Goal: Task Accomplishment & Management: Manage account settings

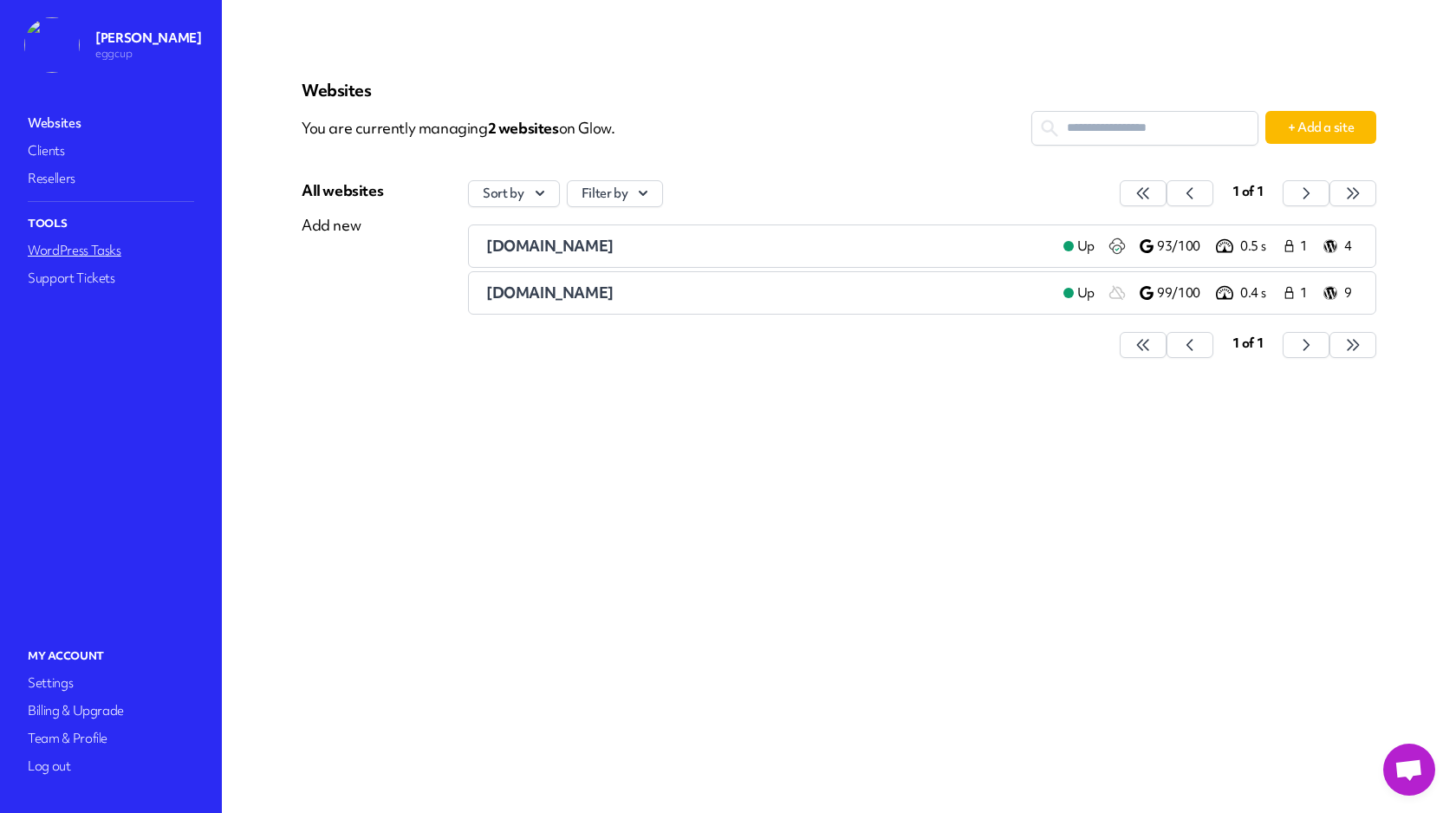
click at [68, 247] on link "WordPress Tasks" at bounding box center [111, 250] width 173 height 24
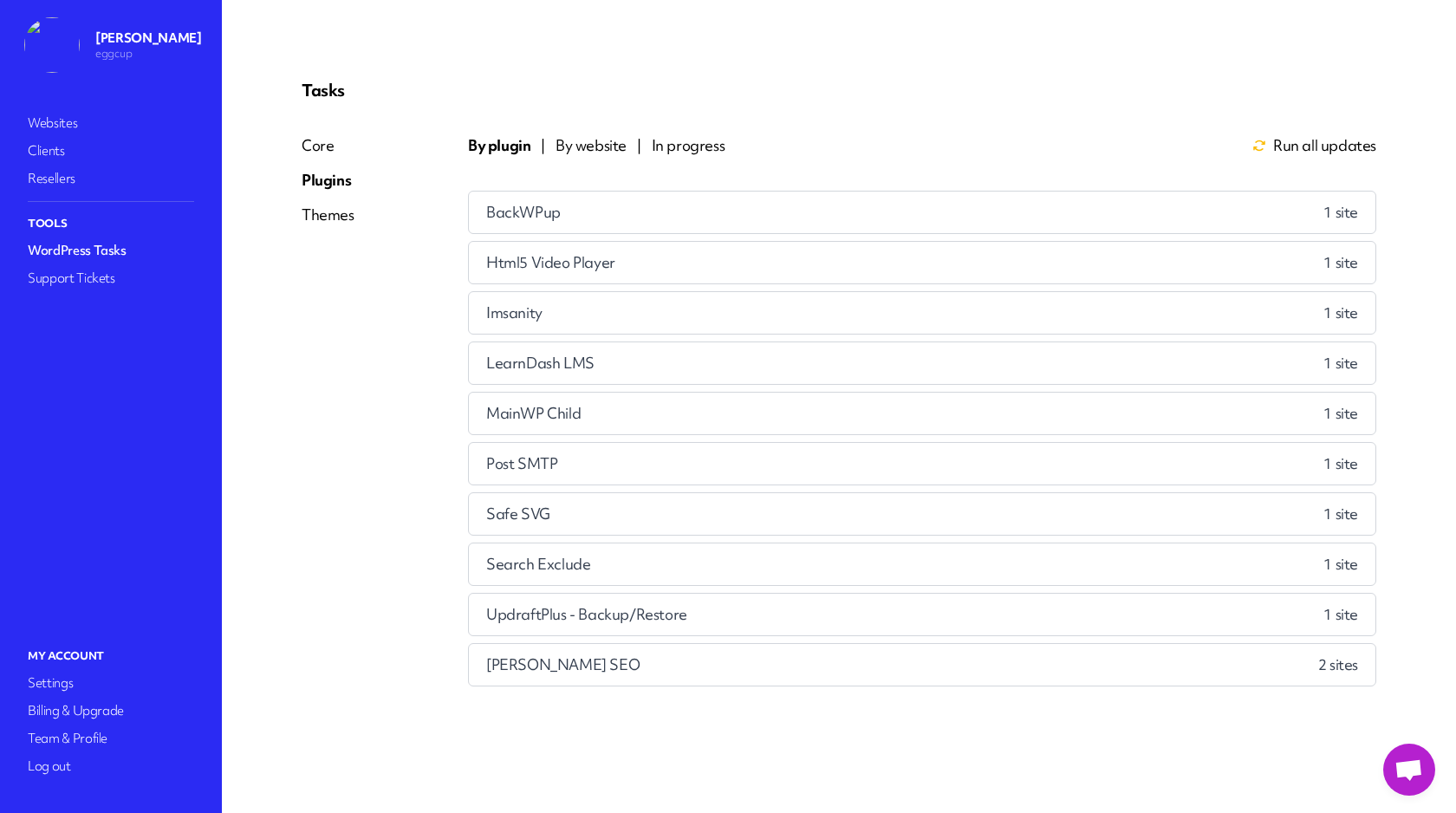
click at [640, 260] on div "Html5 Video Player 1 site" at bounding box center [922, 263] width 907 height 42
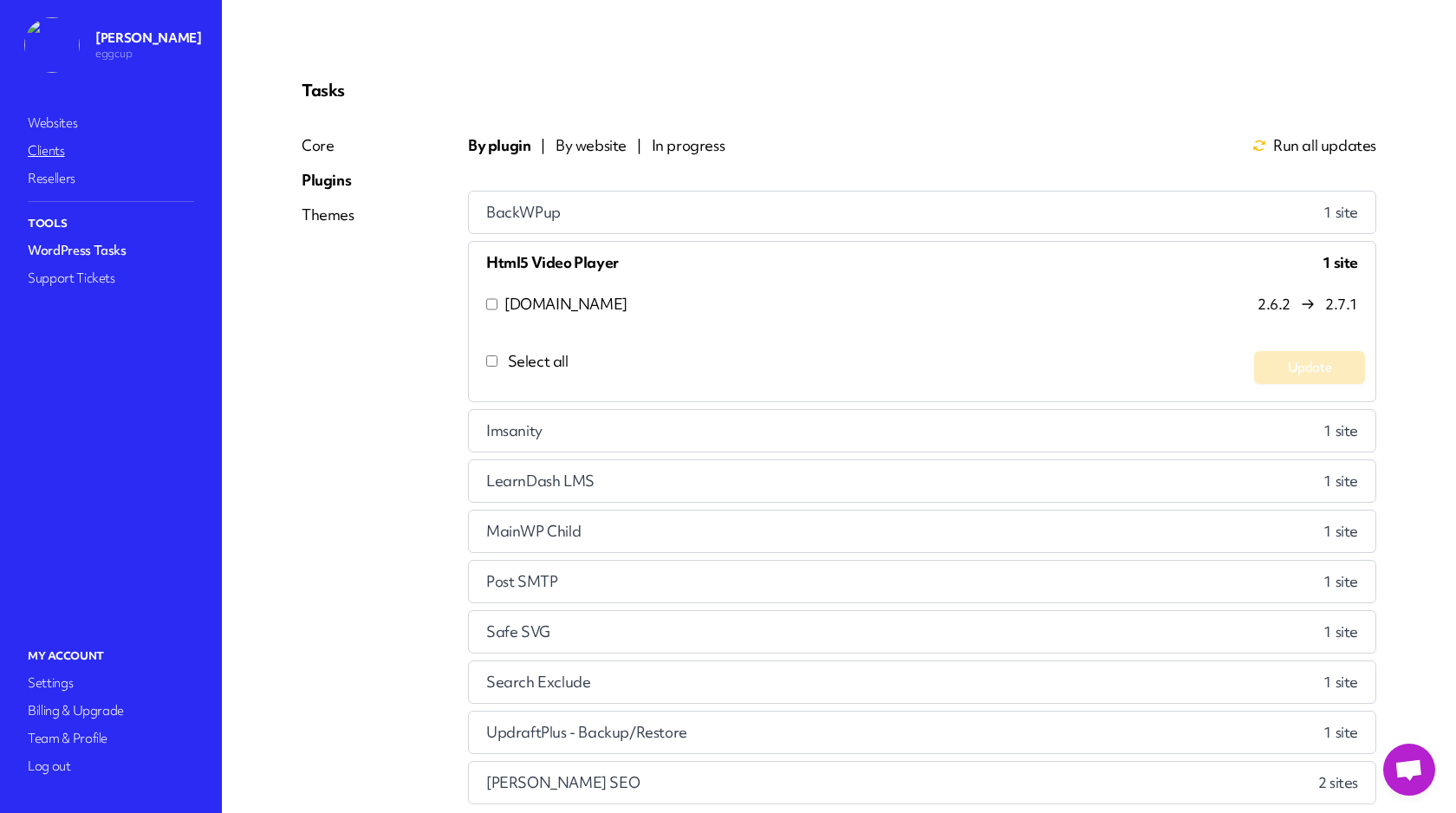
click at [66, 150] on link "Clients" at bounding box center [111, 150] width 173 height 24
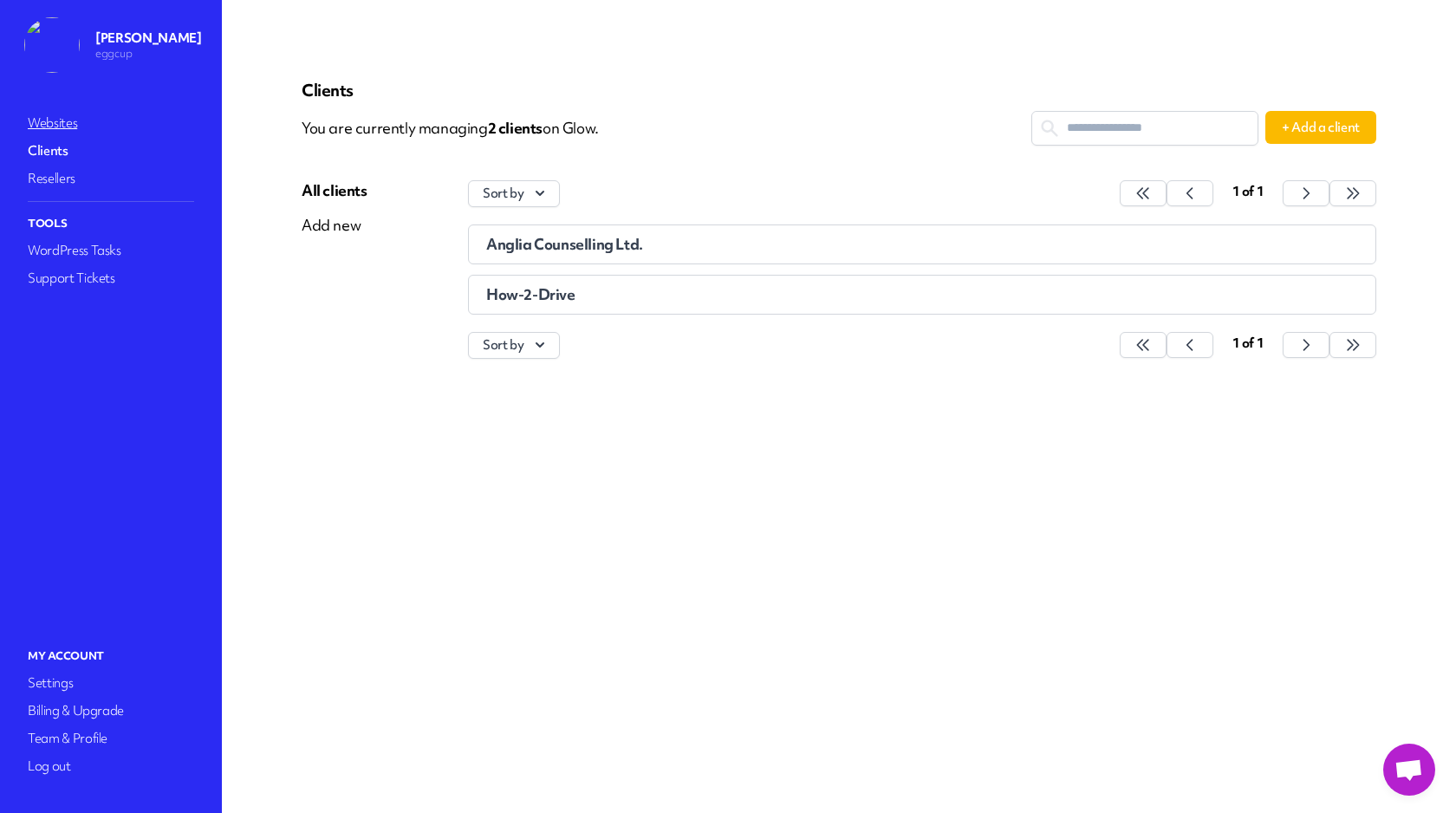
click at [70, 122] on link "Websites" at bounding box center [111, 122] width 173 height 24
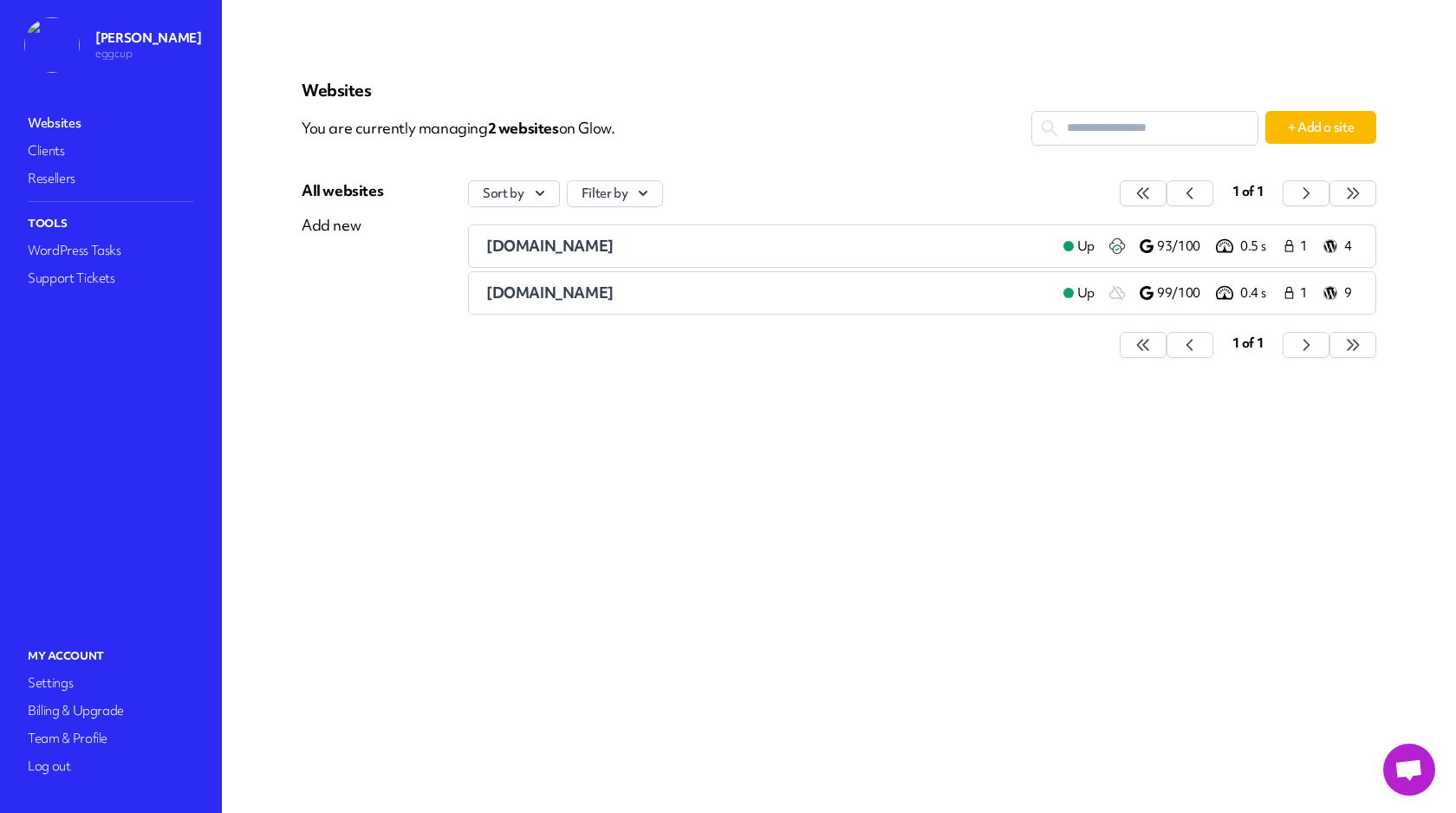
click at [752, 241] on div "[DOMAIN_NAME]" at bounding box center [768, 246] width 564 height 21
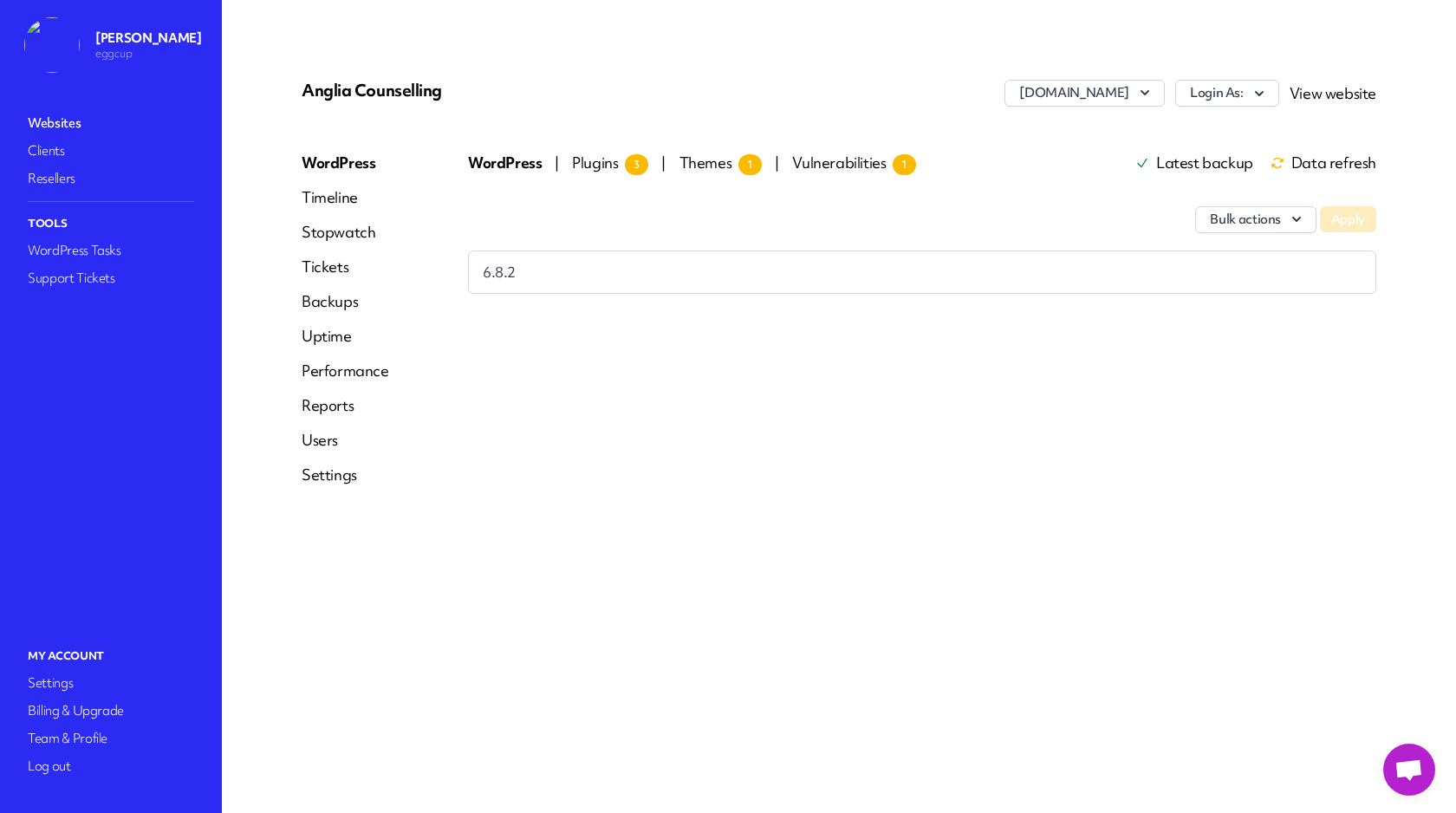
click at [607, 163] on span "Plugins 3" at bounding box center [610, 162] width 76 height 20
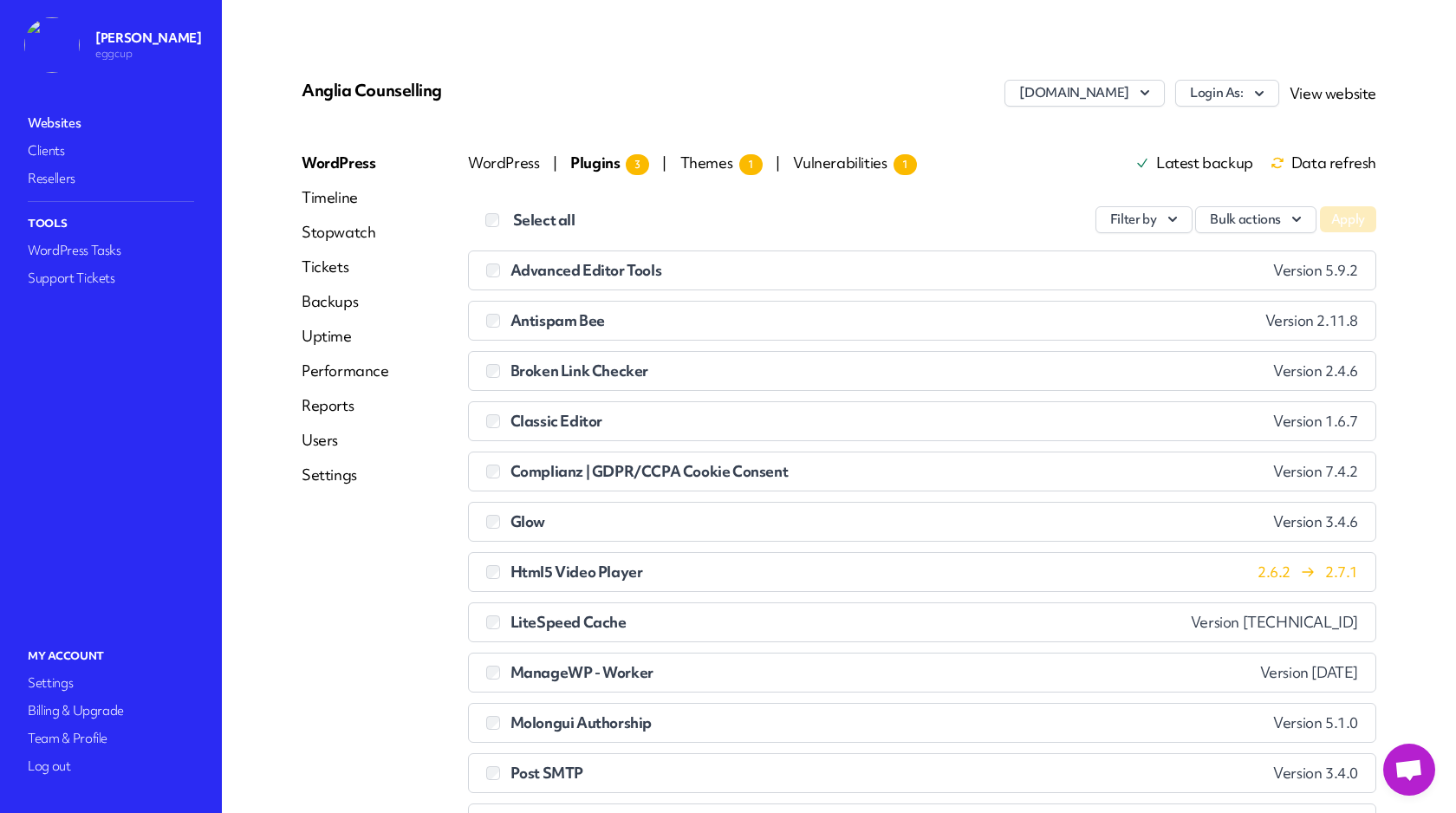
click at [690, 567] on div "Html5 Video Player 2.6.2 2.7.1" at bounding box center [922, 572] width 872 height 17
click at [630, 567] on span "Html5 Video Player" at bounding box center [577, 572] width 132 height 20
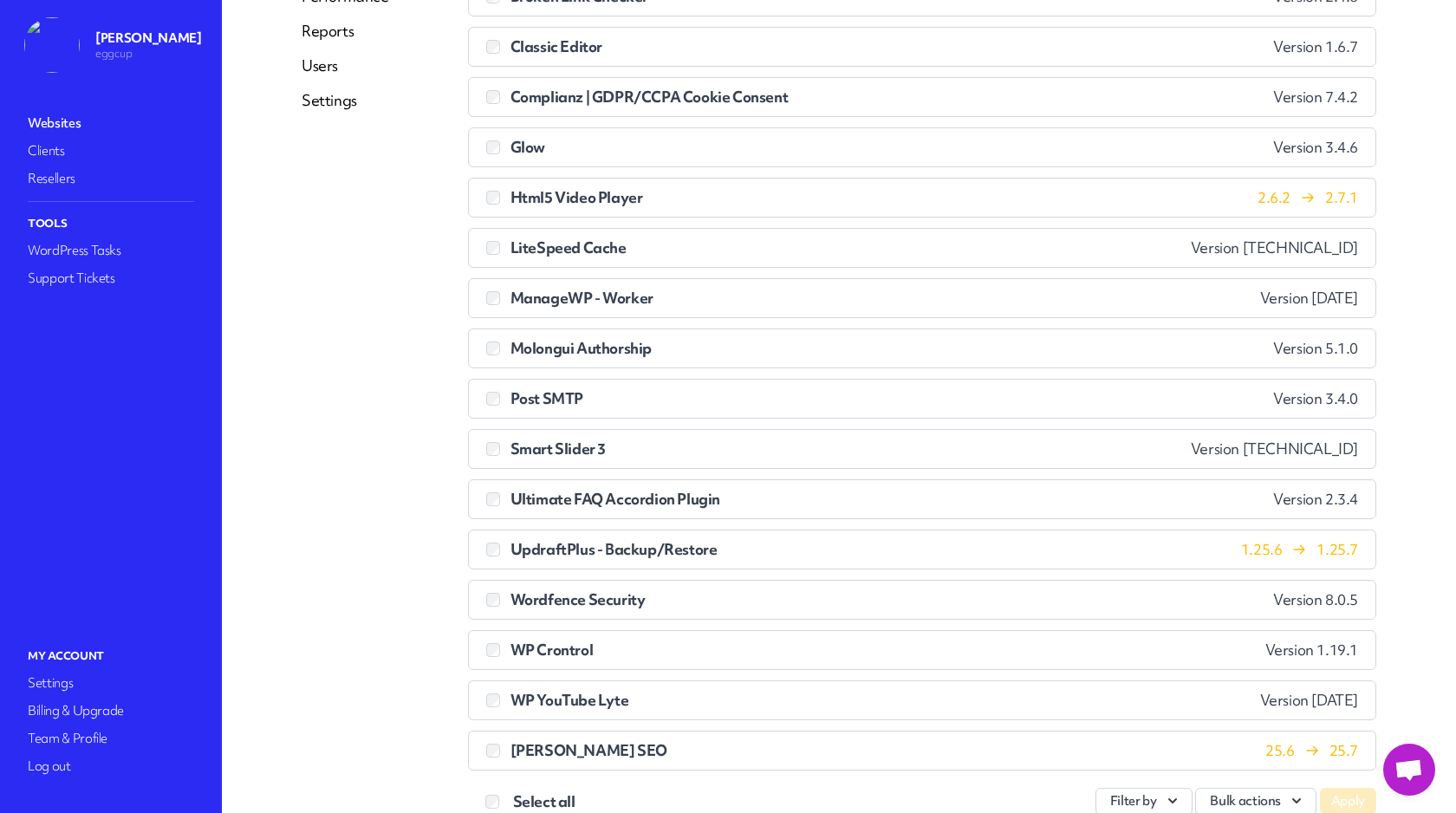
scroll to position [455, 0]
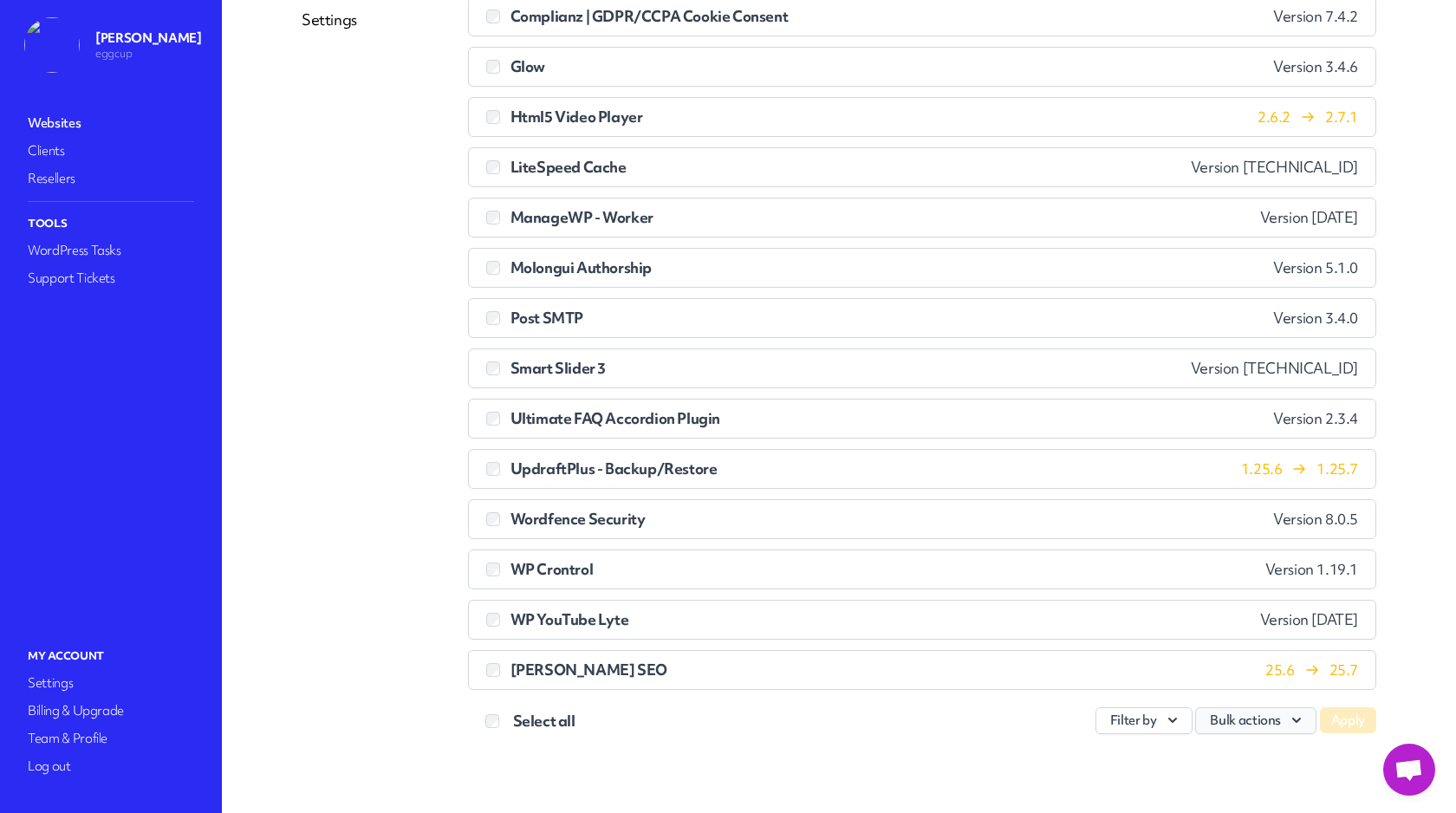
click at [1273, 723] on button "Bulk actions" at bounding box center [1257, 721] width 121 height 27
click at [1214, 583] on link "Update" at bounding box center [1219, 582] width 192 height 32
click at [1347, 714] on button "Apply" at bounding box center [1348, 720] width 56 height 26
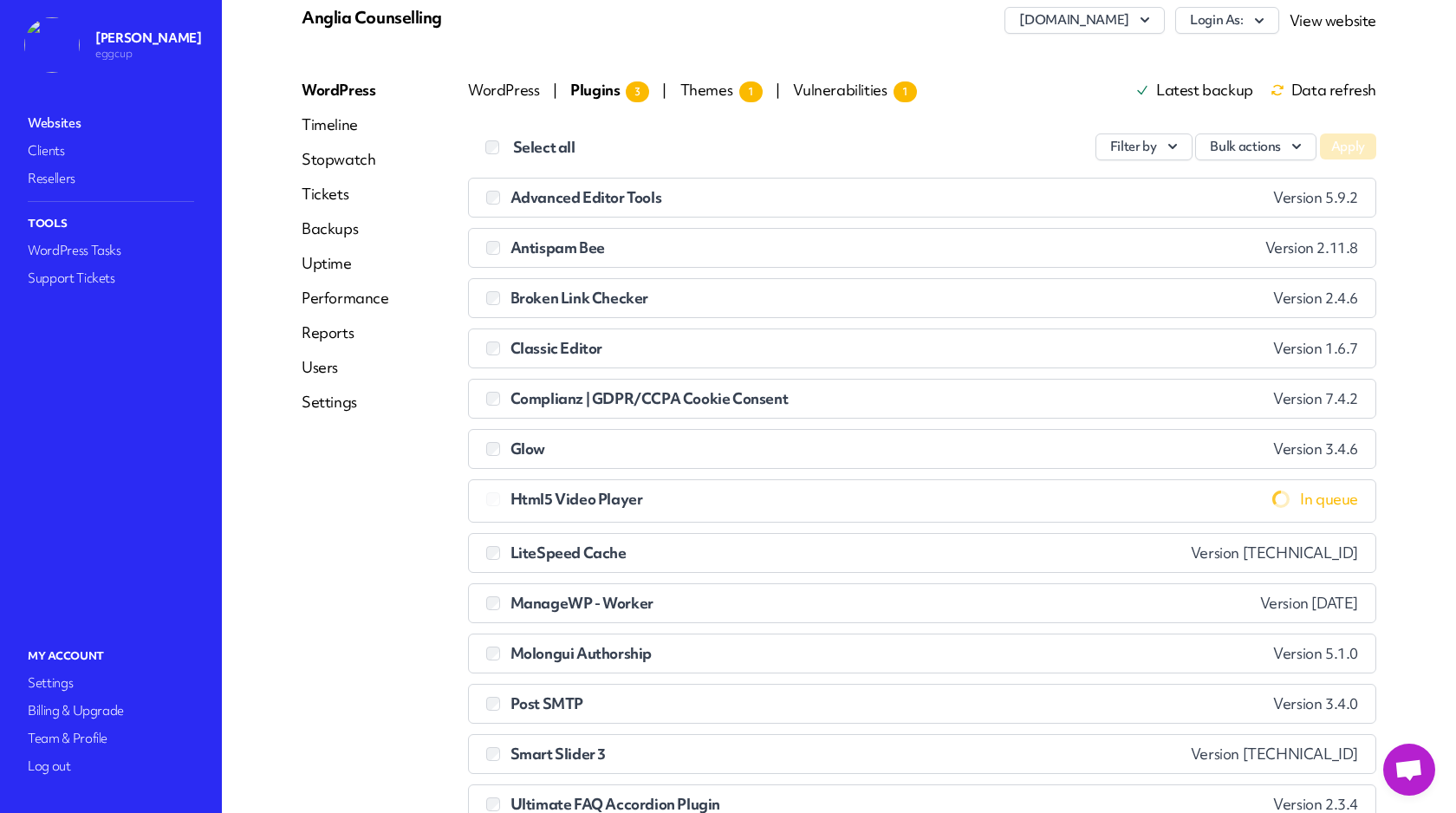
scroll to position [63, 0]
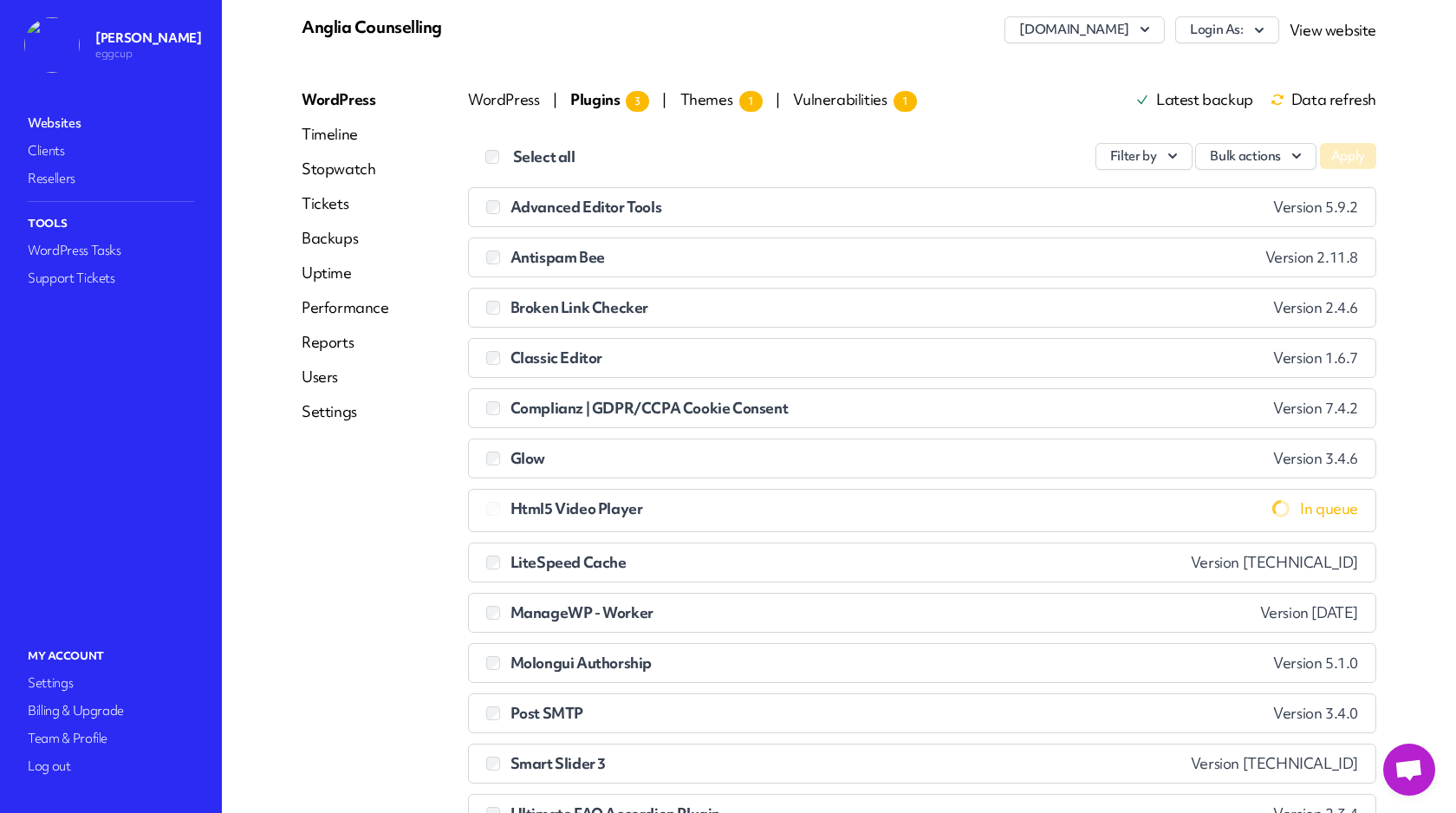
click at [702, 96] on span "Themes 1" at bounding box center [722, 99] width 83 height 20
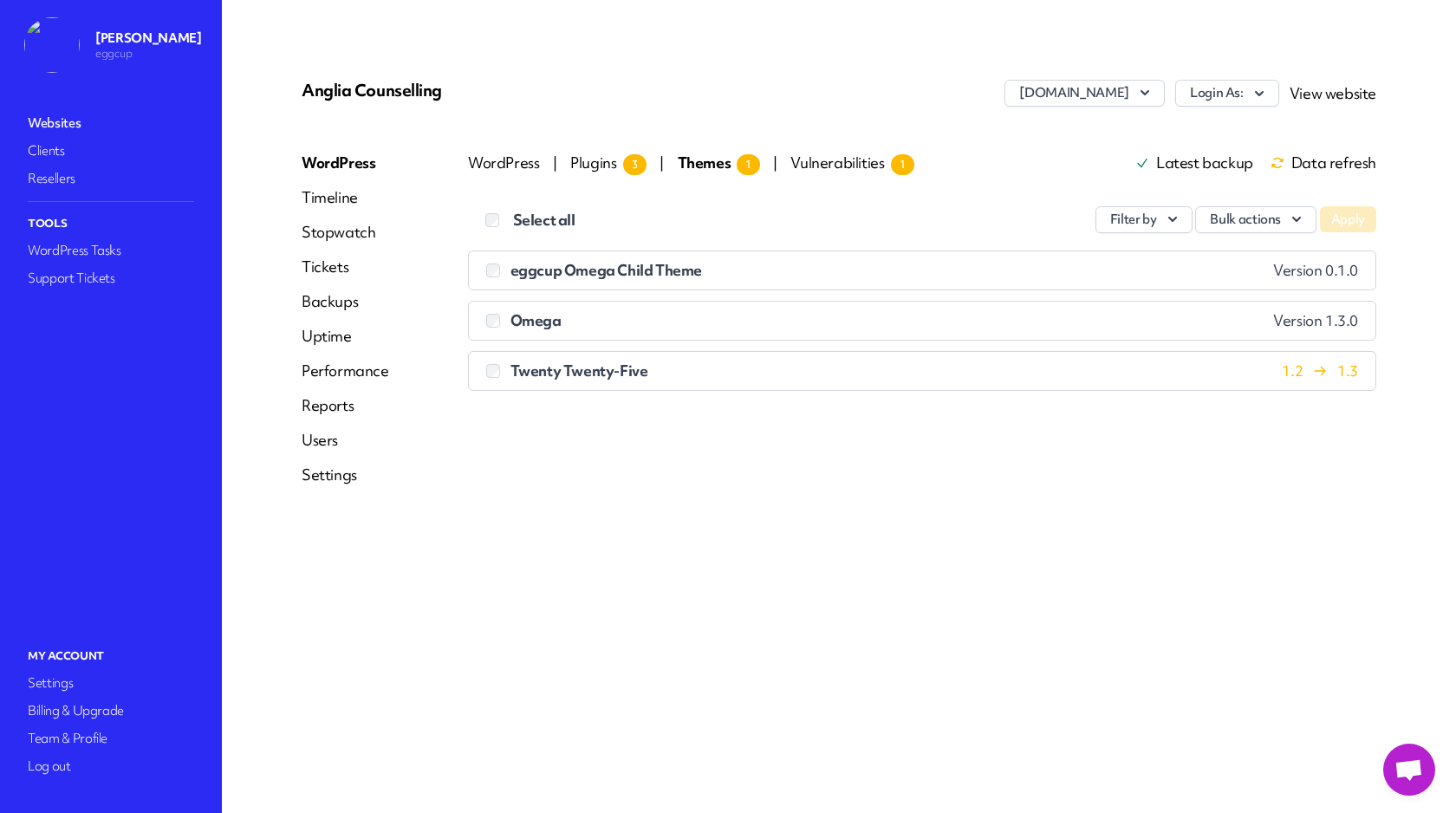
scroll to position [0, 0]
click at [585, 375] on span "Twenty Twenty-Five" at bounding box center [579, 371] width 138 height 20
click at [1260, 218] on button "Bulk actions" at bounding box center [1257, 220] width 121 height 27
click at [1240, 248] on link "Update" at bounding box center [1219, 260] width 192 height 32
click at [1352, 215] on button "Apply" at bounding box center [1348, 219] width 56 height 26
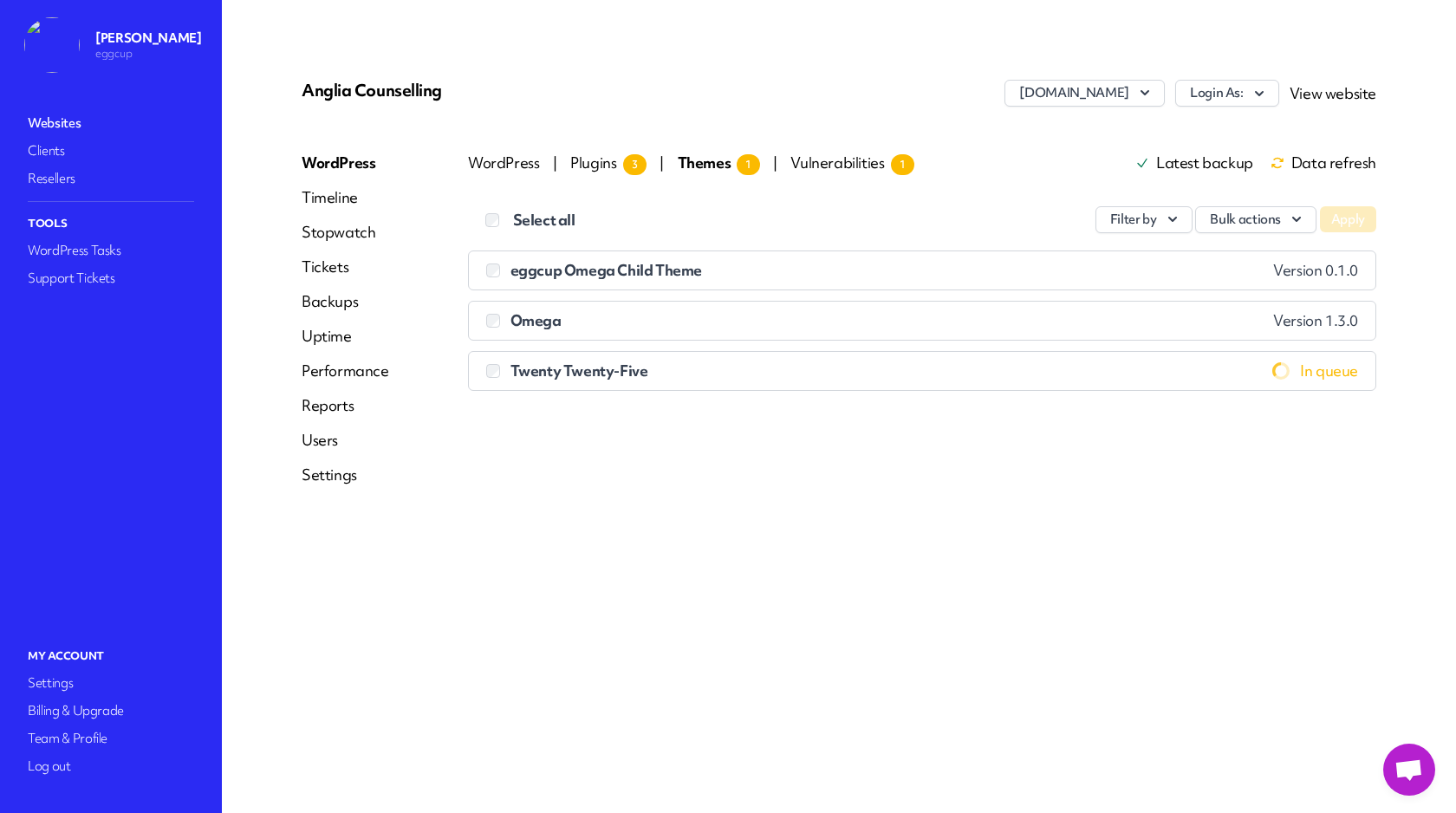
click at [849, 167] on span "Vulnerabilities 1" at bounding box center [852, 162] width 123 height 20
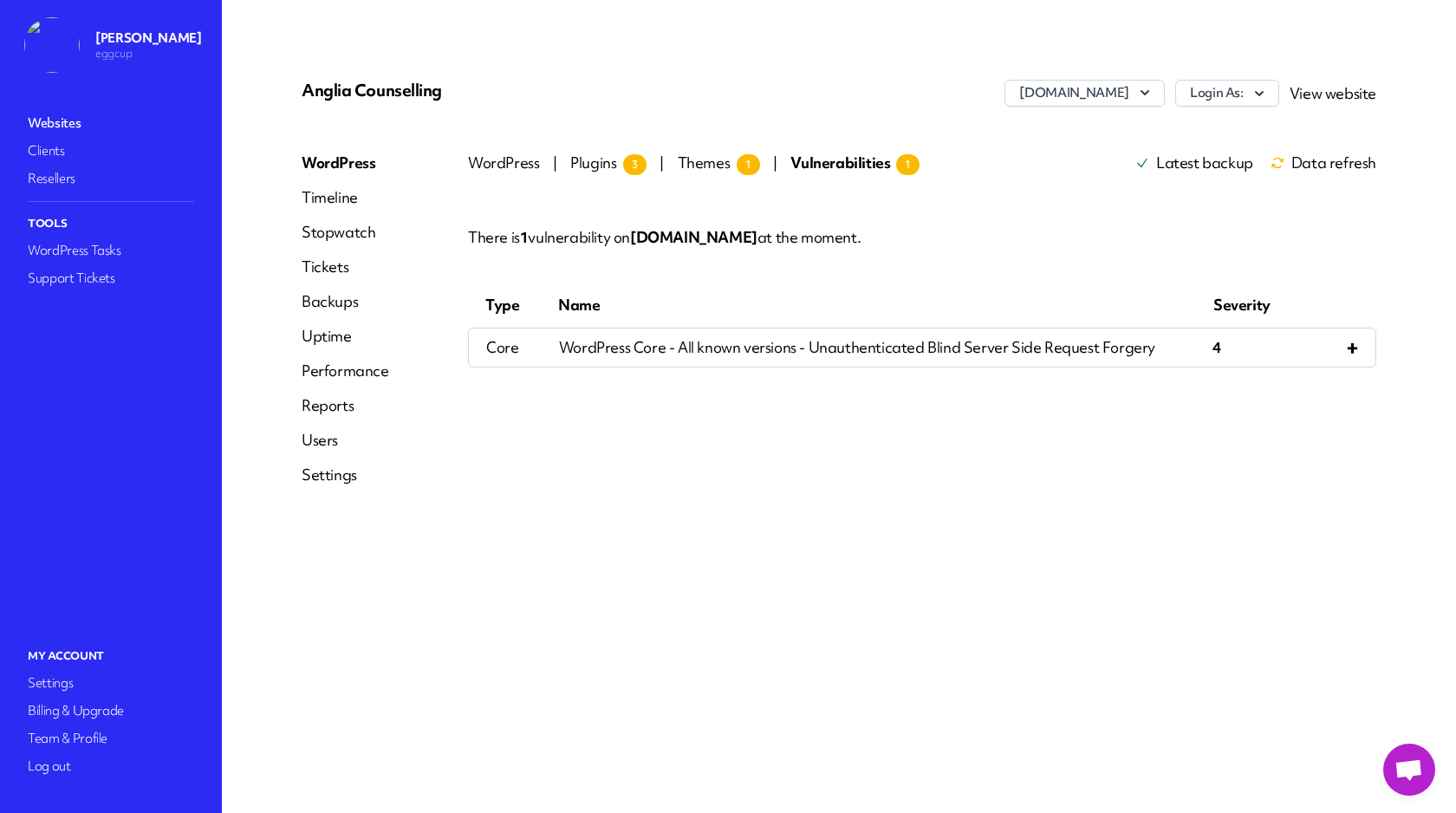
click at [600, 163] on span "Plugins 3" at bounding box center [608, 162] width 76 height 20
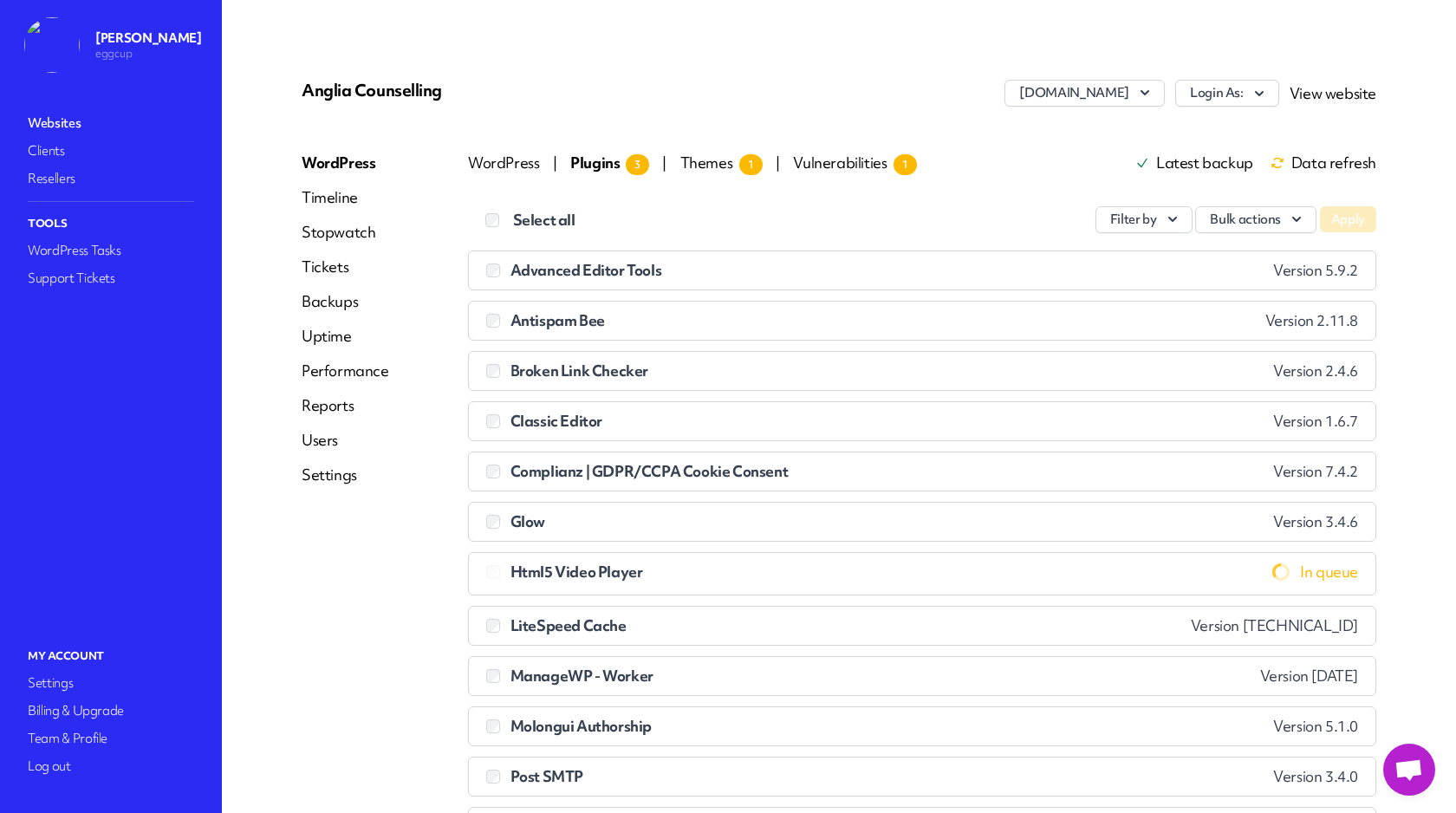
click at [54, 115] on link "Websites" at bounding box center [111, 122] width 173 height 24
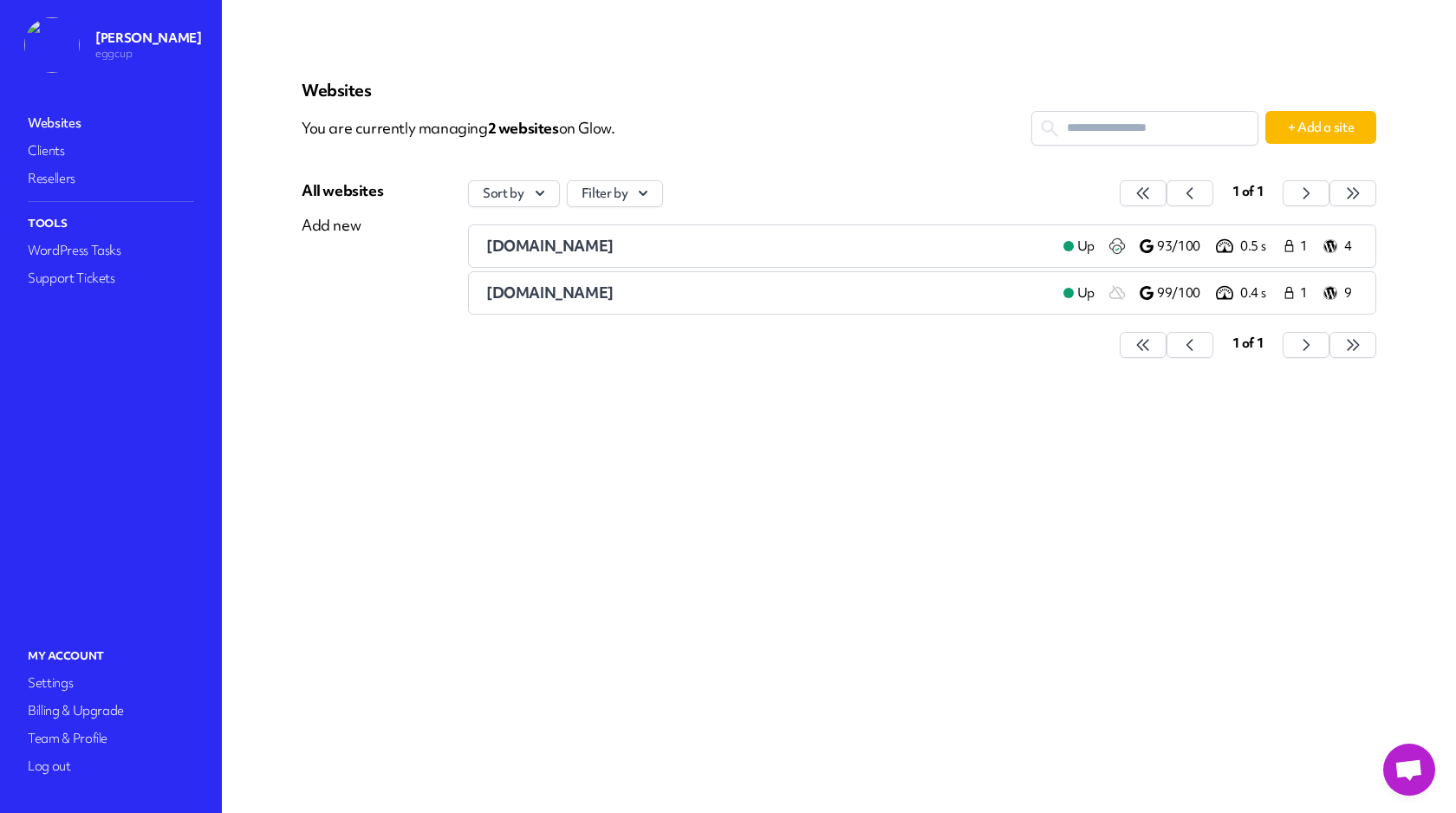
click at [614, 293] on span "[DOMAIN_NAME]" at bounding box center [549, 293] width 128 height 20
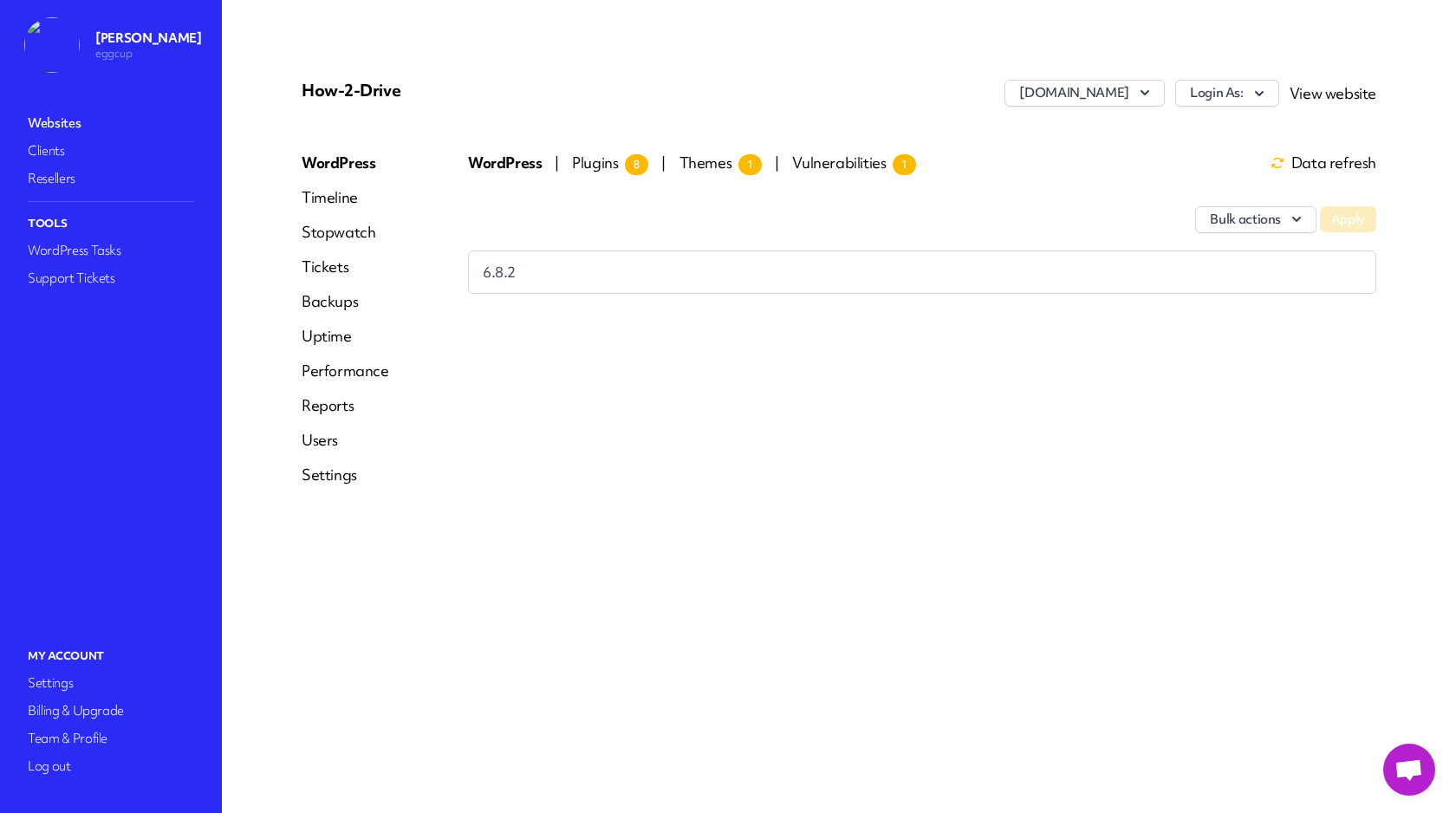
click at [602, 162] on span "Plugins 8" at bounding box center [610, 162] width 76 height 20
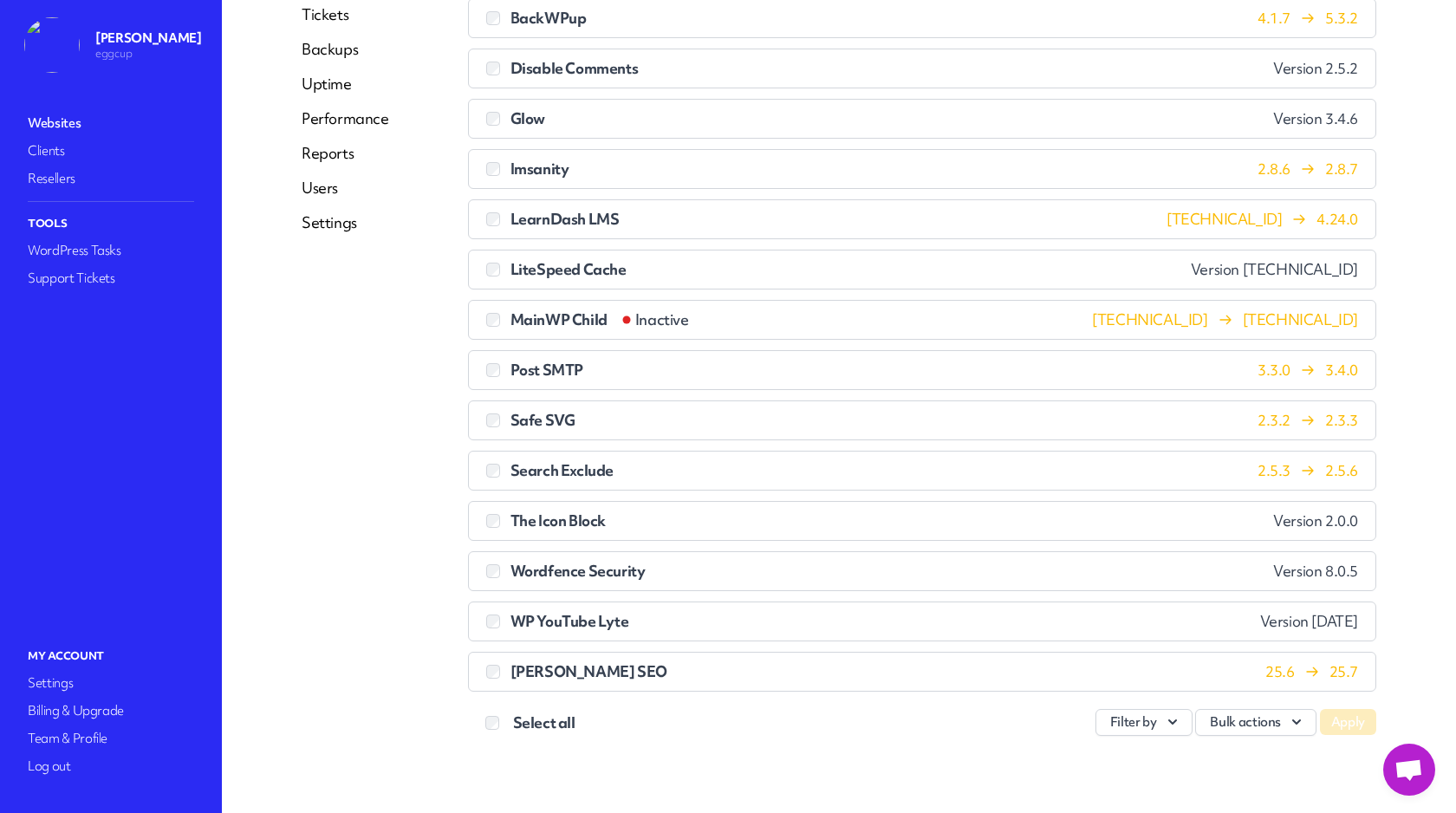
scroll to position [254, 0]
click at [1266, 720] on button "Bulk actions" at bounding box center [1257, 721] width 121 height 27
click at [1189, 587] on link "Update" at bounding box center [1219, 582] width 192 height 32
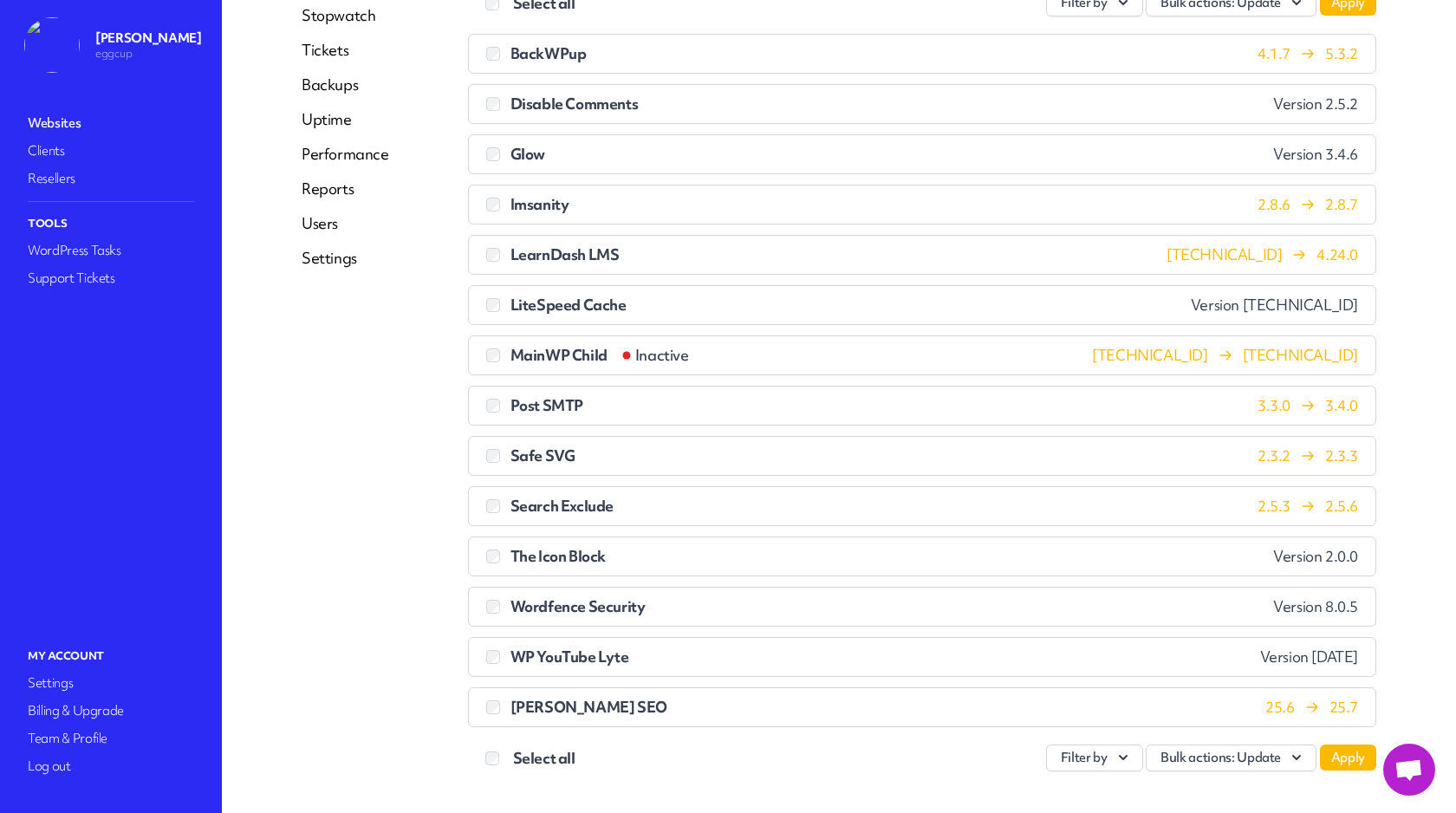
scroll to position [254, 0]
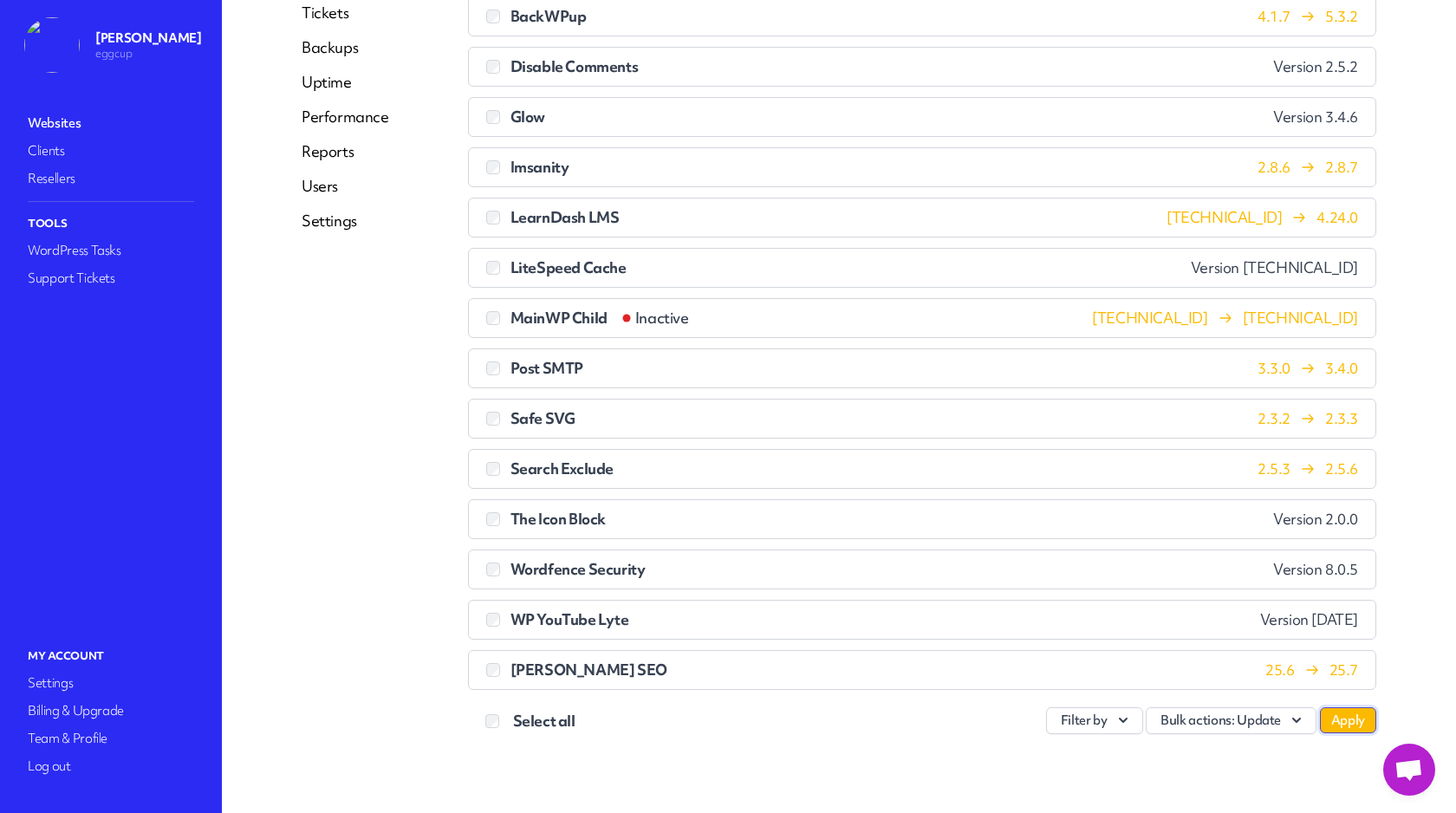
click at [1351, 717] on button "Apply" at bounding box center [1348, 720] width 56 height 26
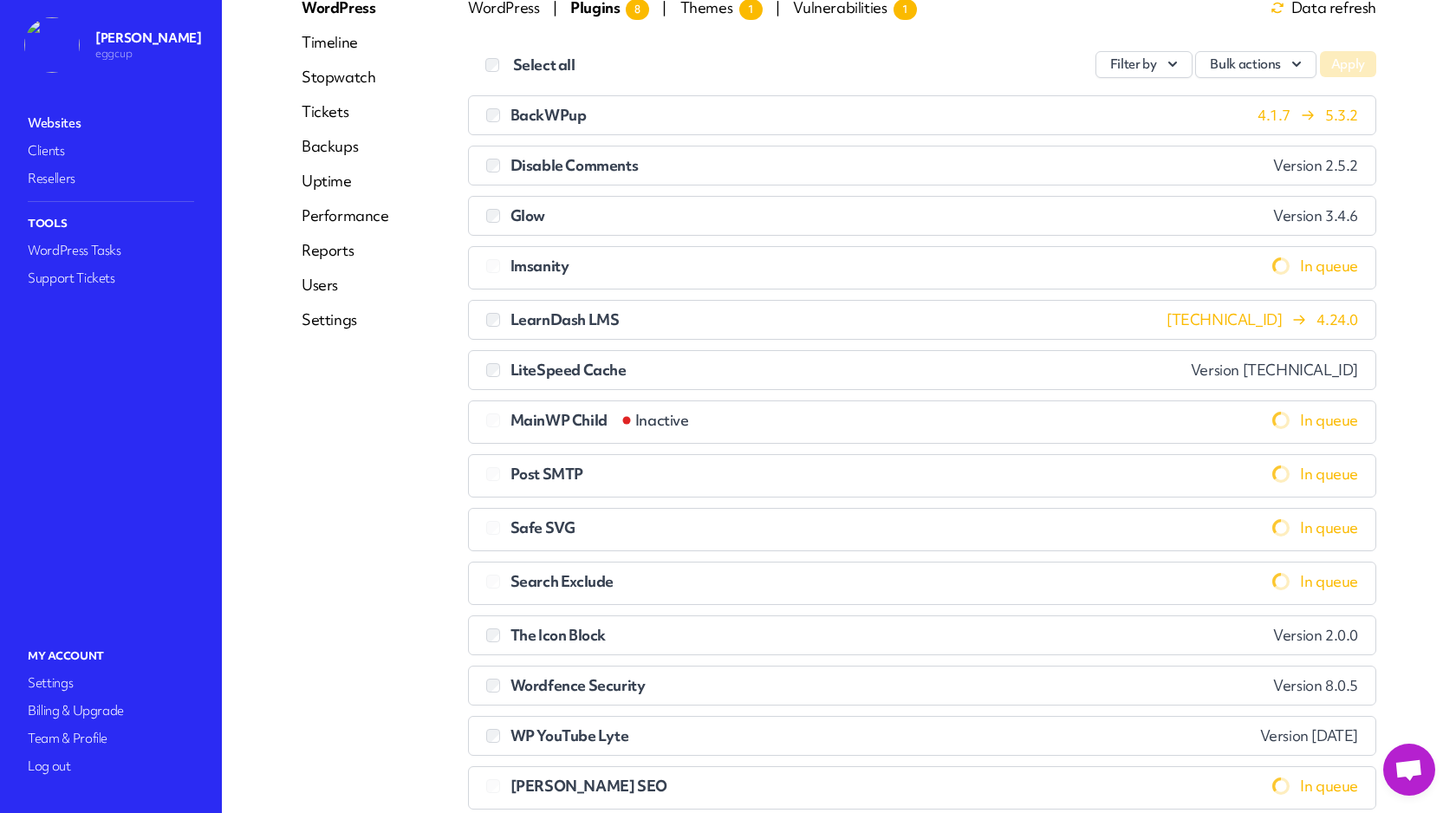
scroll to position [0, 0]
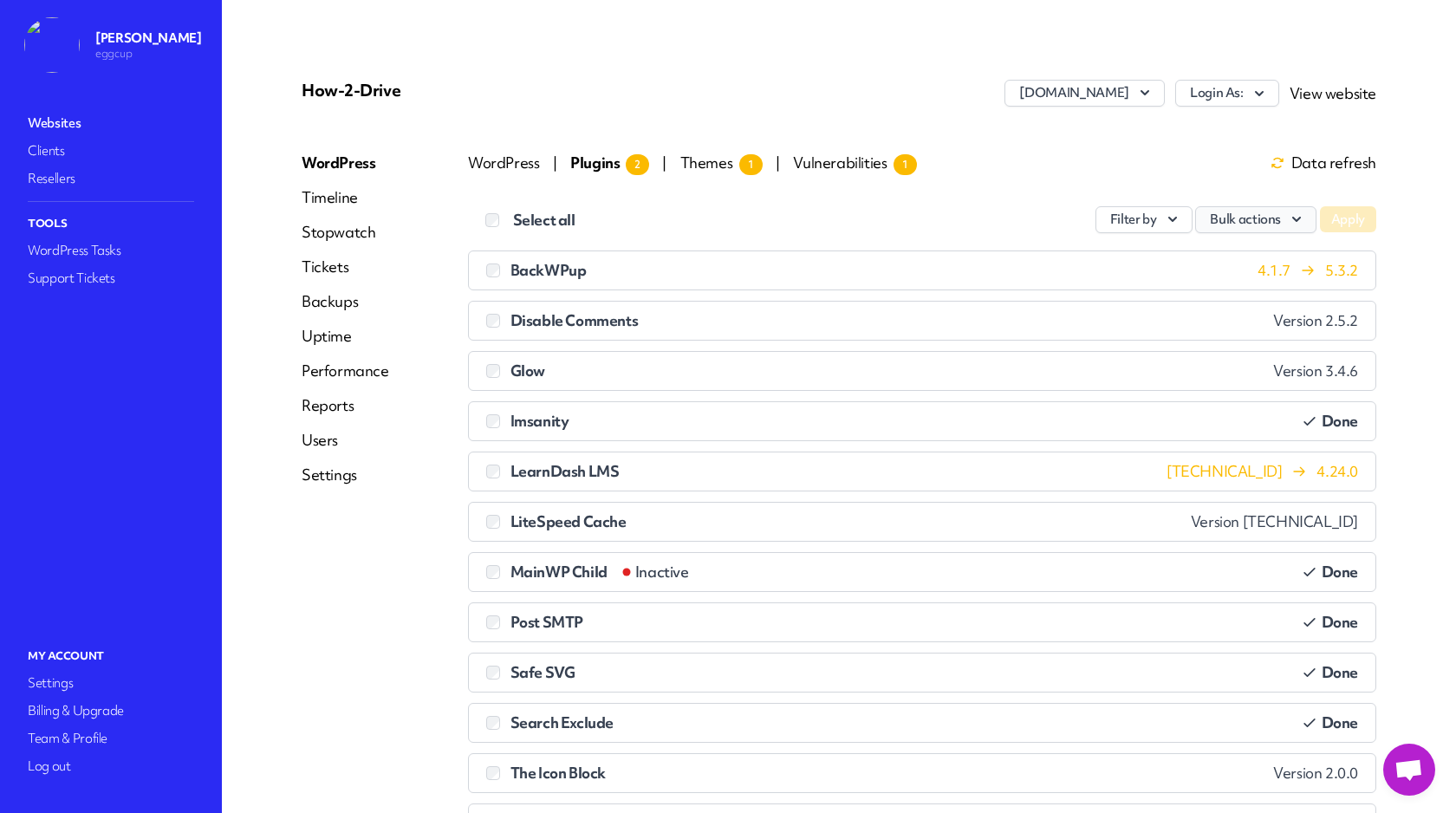
click at [1257, 217] on button "Bulk actions" at bounding box center [1257, 220] width 121 height 27
click at [1203, 254] on link "Update" at bounding box center [1219, 260] width 192 height 32
click at [1344, 224] on button "Apply" at bounding box center [1348, 219] width 56 height 26
click at [707, 168] on span "Themes 1" at bounding box center [722, 162] width 83 height 20
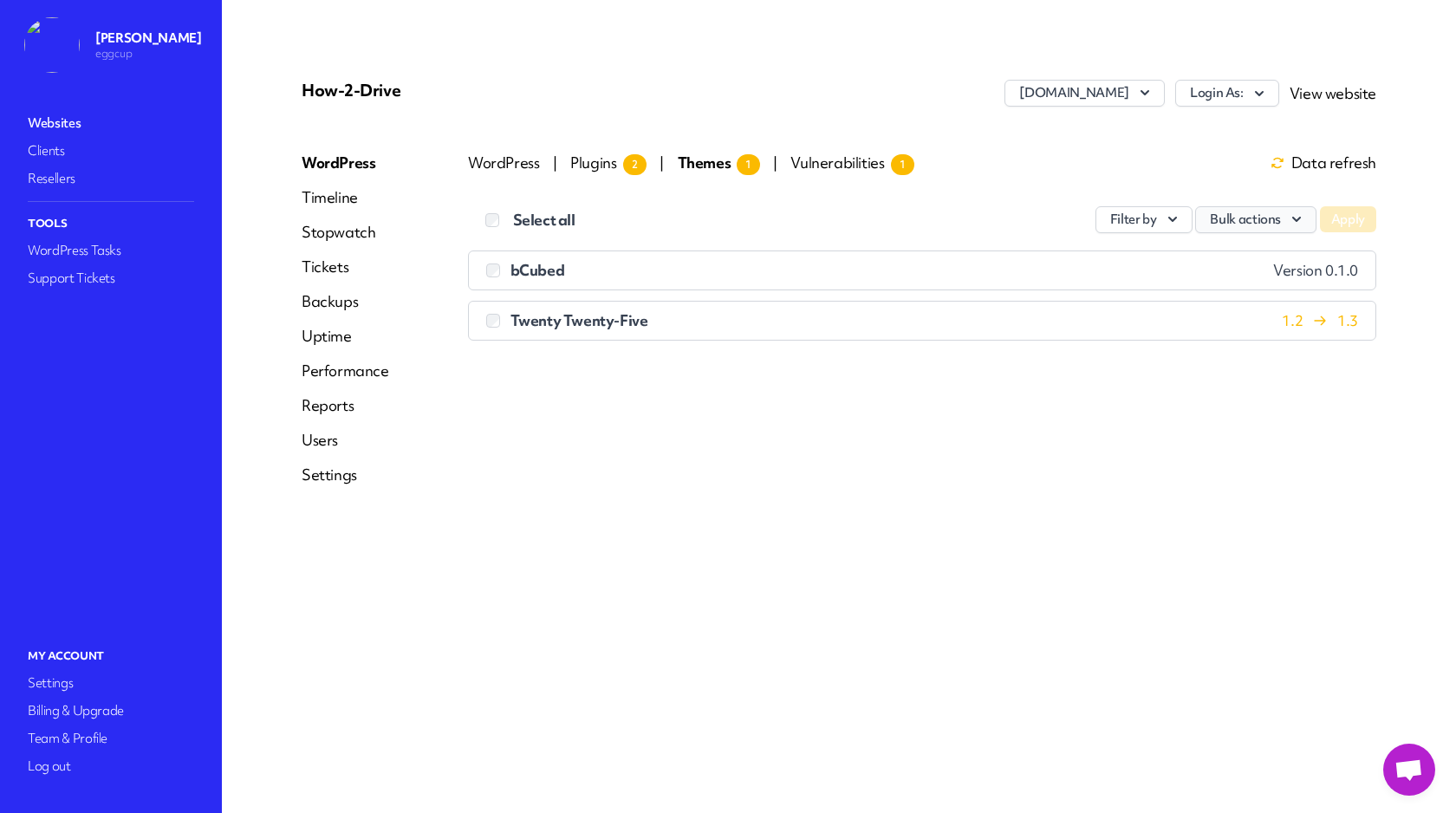
click at [1242, 218] on button "Bulk actions" at bounding box center [1257, 220] width 121 height 27
click at [1228, 249] on link "Update" at bounding box center [1219, 260] width 192 height 32
click at [1354, 217] on button "Apply" at bounding box center [1348, 219] width 56 height 26
click at [841, 165] on span "Vulnerabilities 1" at bounding box center [852, 162] width 123 height 20
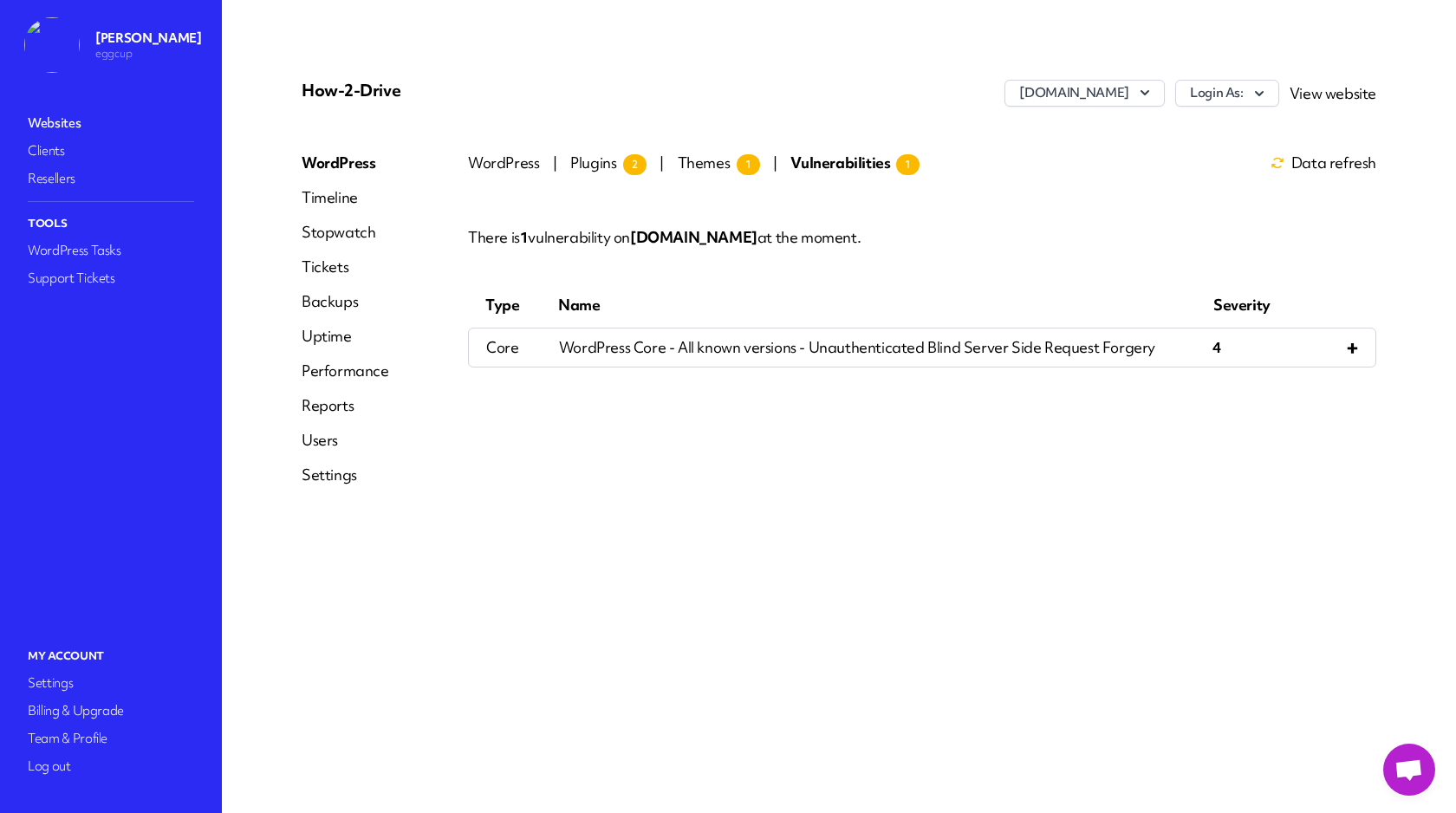
click at [590, 169] on span "Plugins 2" at bounding box center [608, 162] width 76 height 20
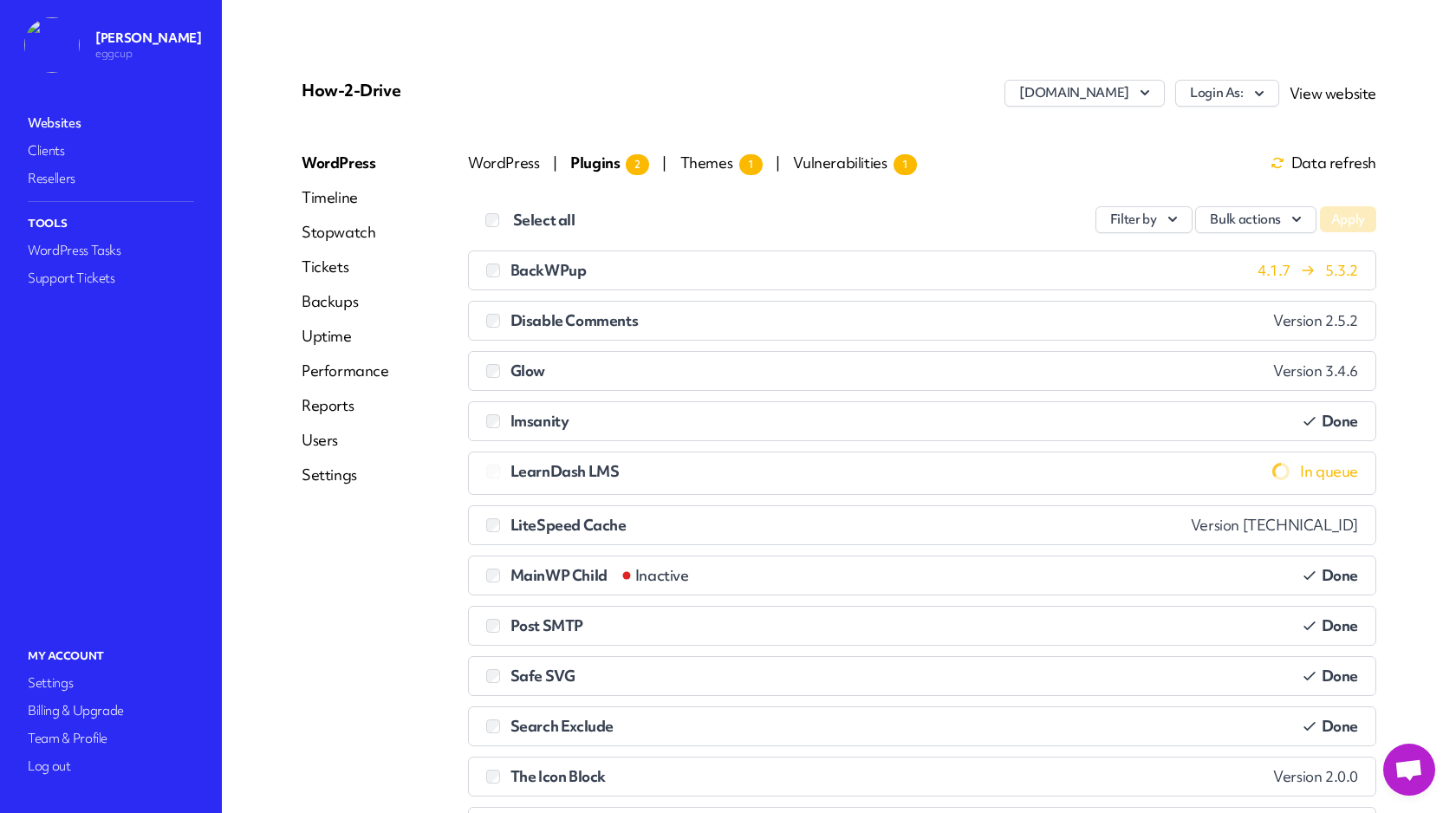
click at [331, 382] on div "WordPress Timeline Stopwatch Tickets Backups Uptime Performance Reports Users S…" at bounding box center [345, 572] width 88 height 839
click at [336, 374] on link "Performance" at bounding box center [345, 371] width 88 height 21
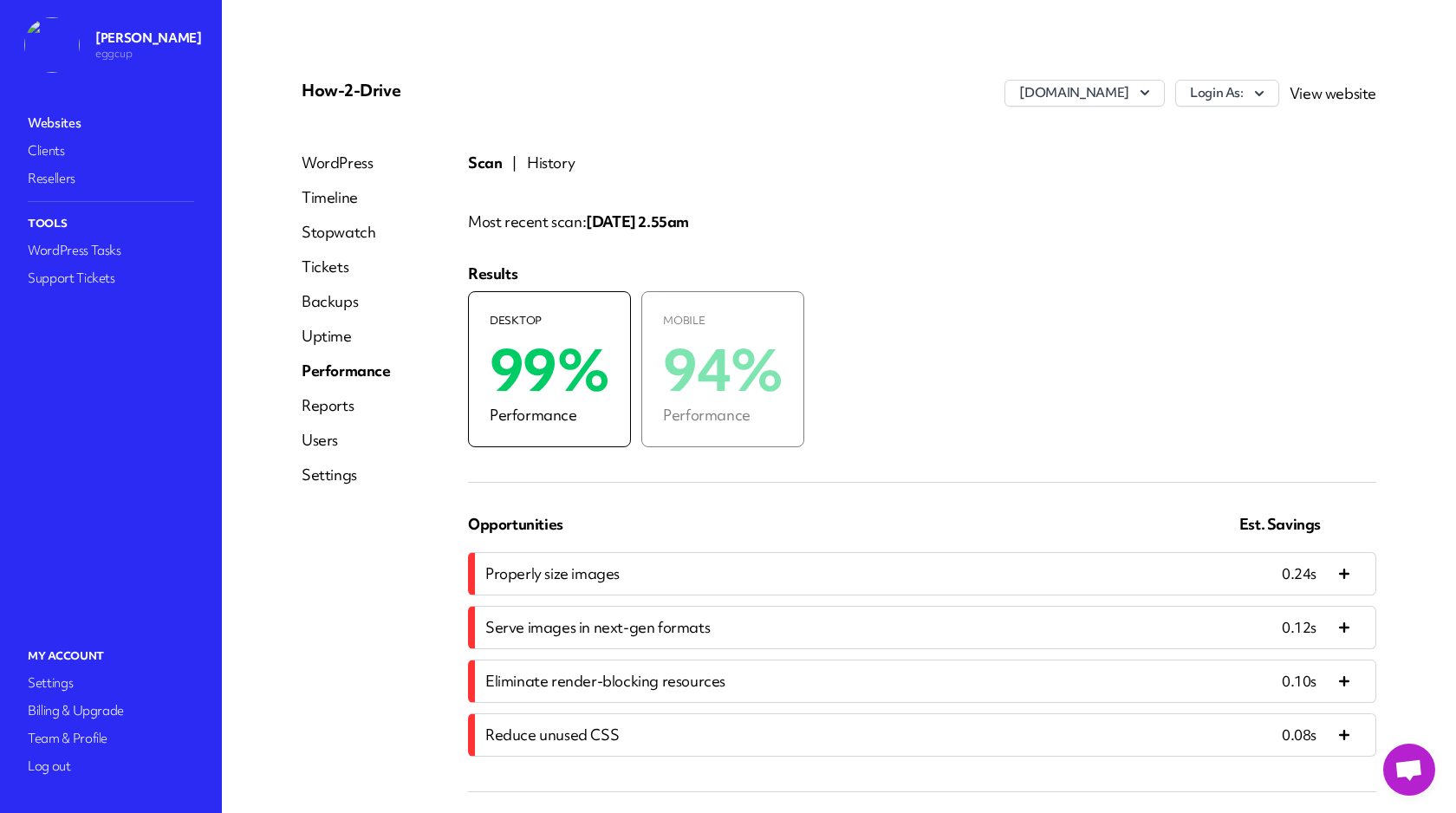
click at [326, 342] on link "Uptime" at bounding box center [346, 336] width 89 height 21
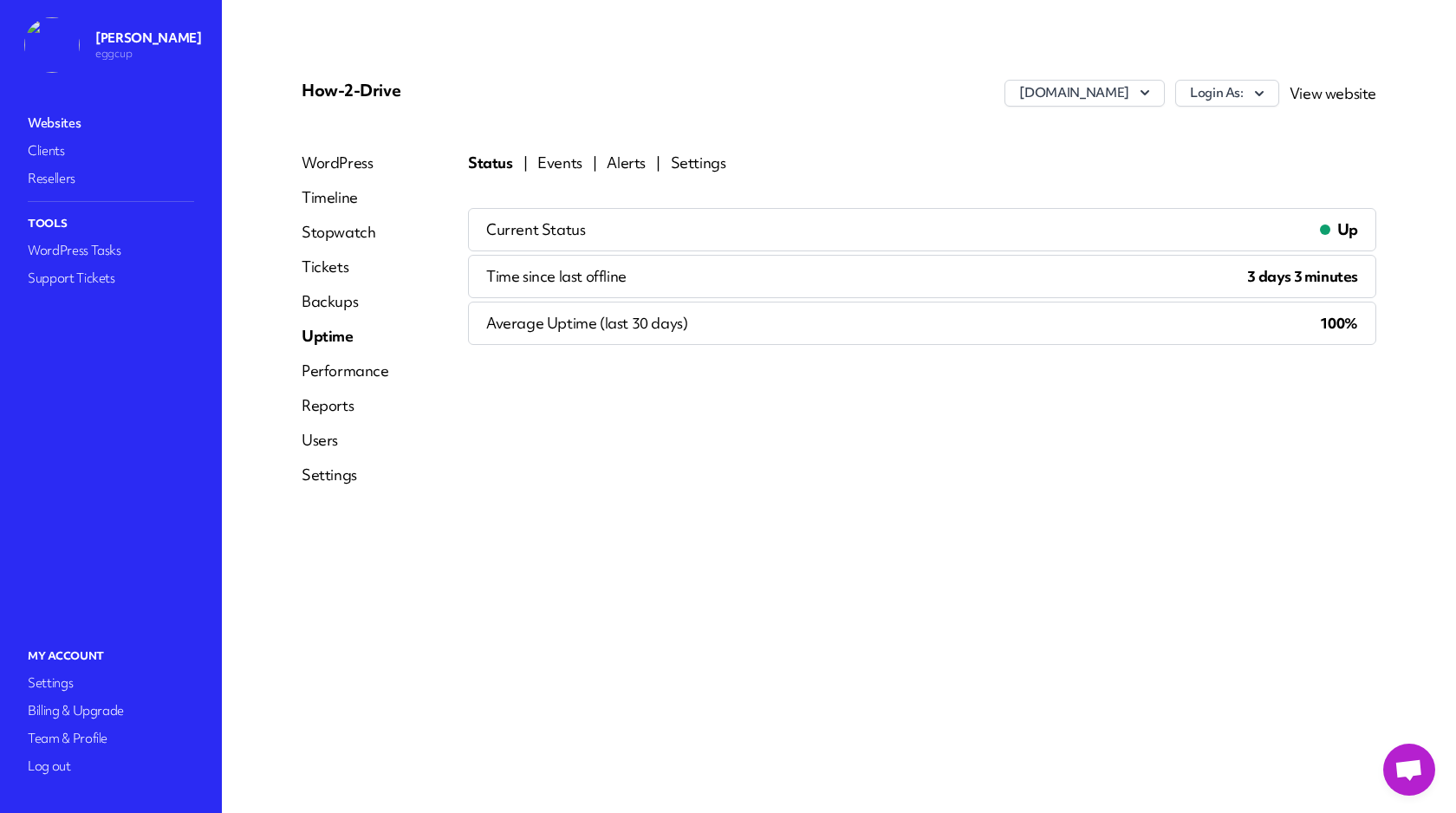
click at [593, 273] on span "Time since last offline" at bounding box center [556, 276] width 141 height 21
click at [567, 168] on link "Events" at bounding box center [560, 162] width 45 height 21
select select "******"
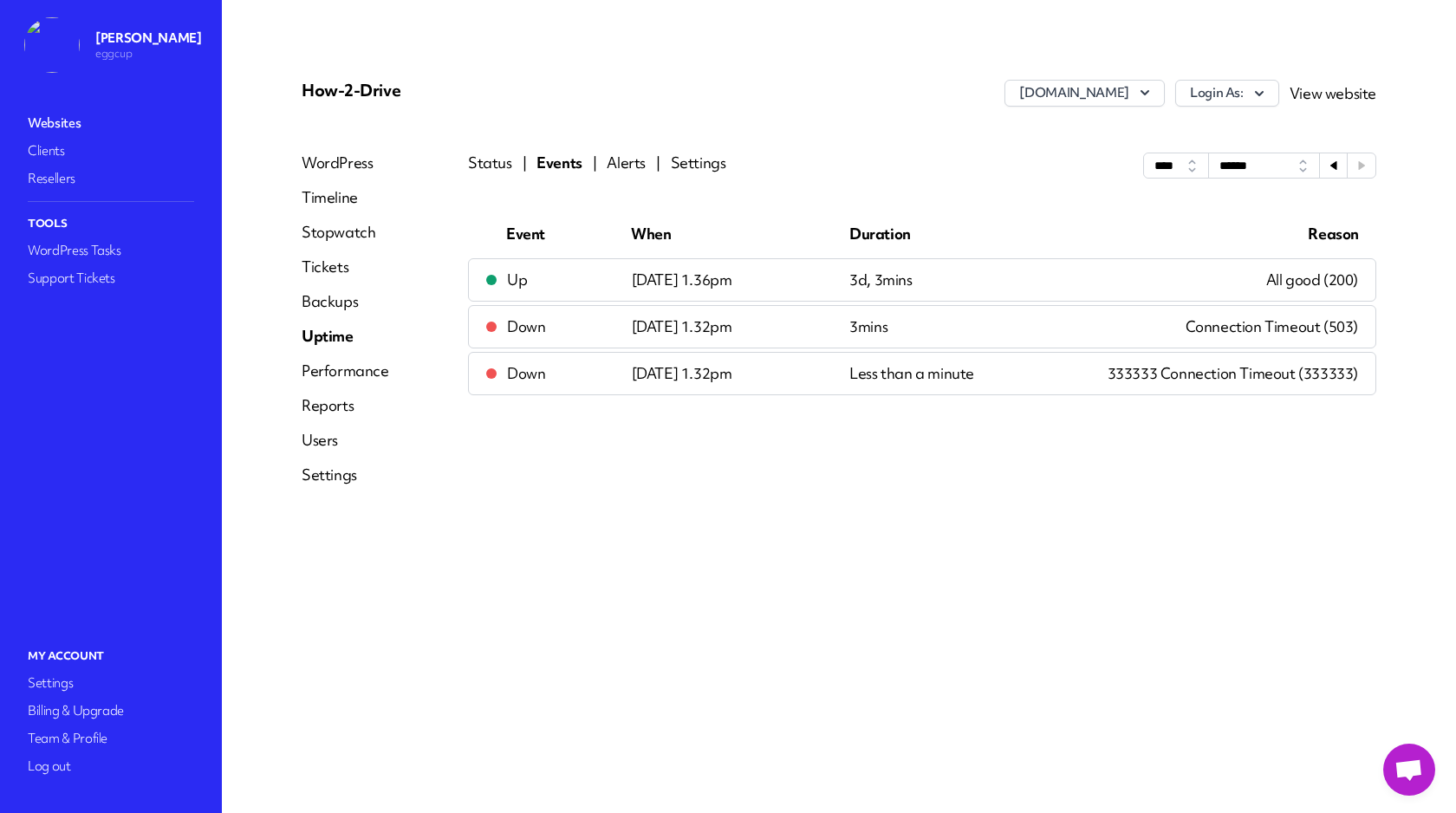
click at [617, 163] on link "Alerts" at bounding box center [626, 165] width 39 height 26
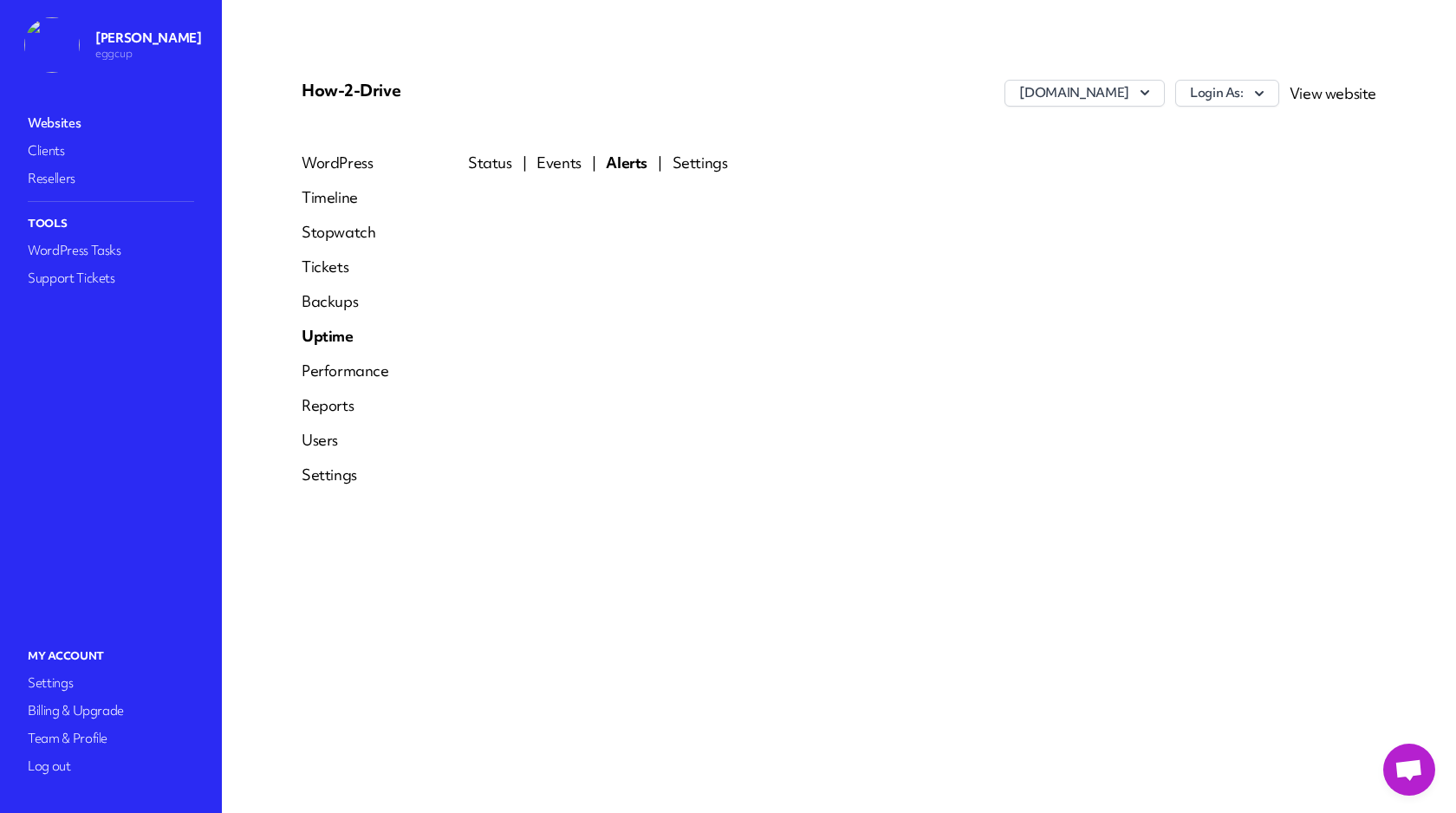
select select "*"
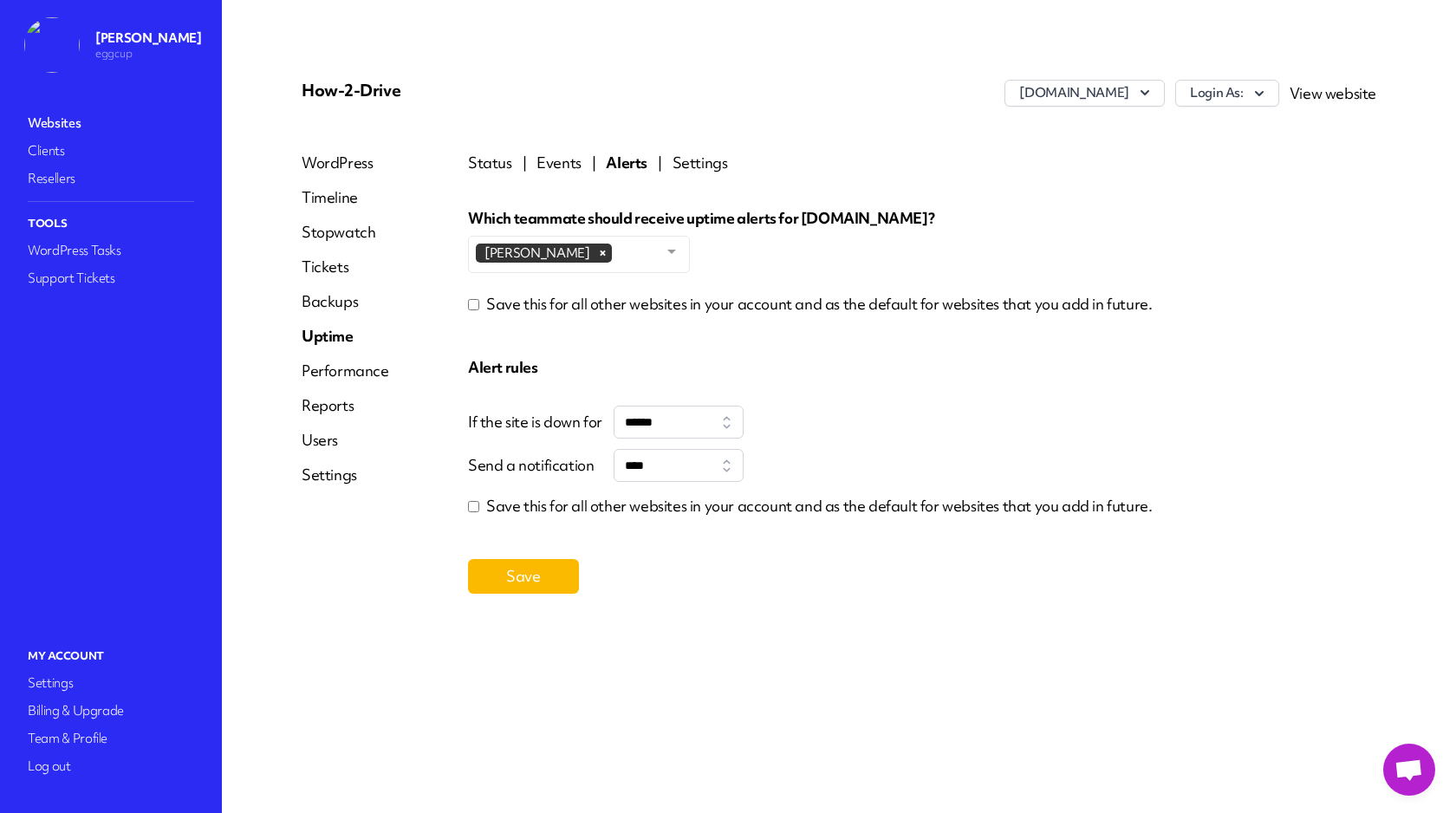
click at [684, 159] on link "Settings" at bounding box center [700, 162] width 55 height 21
select select "**"
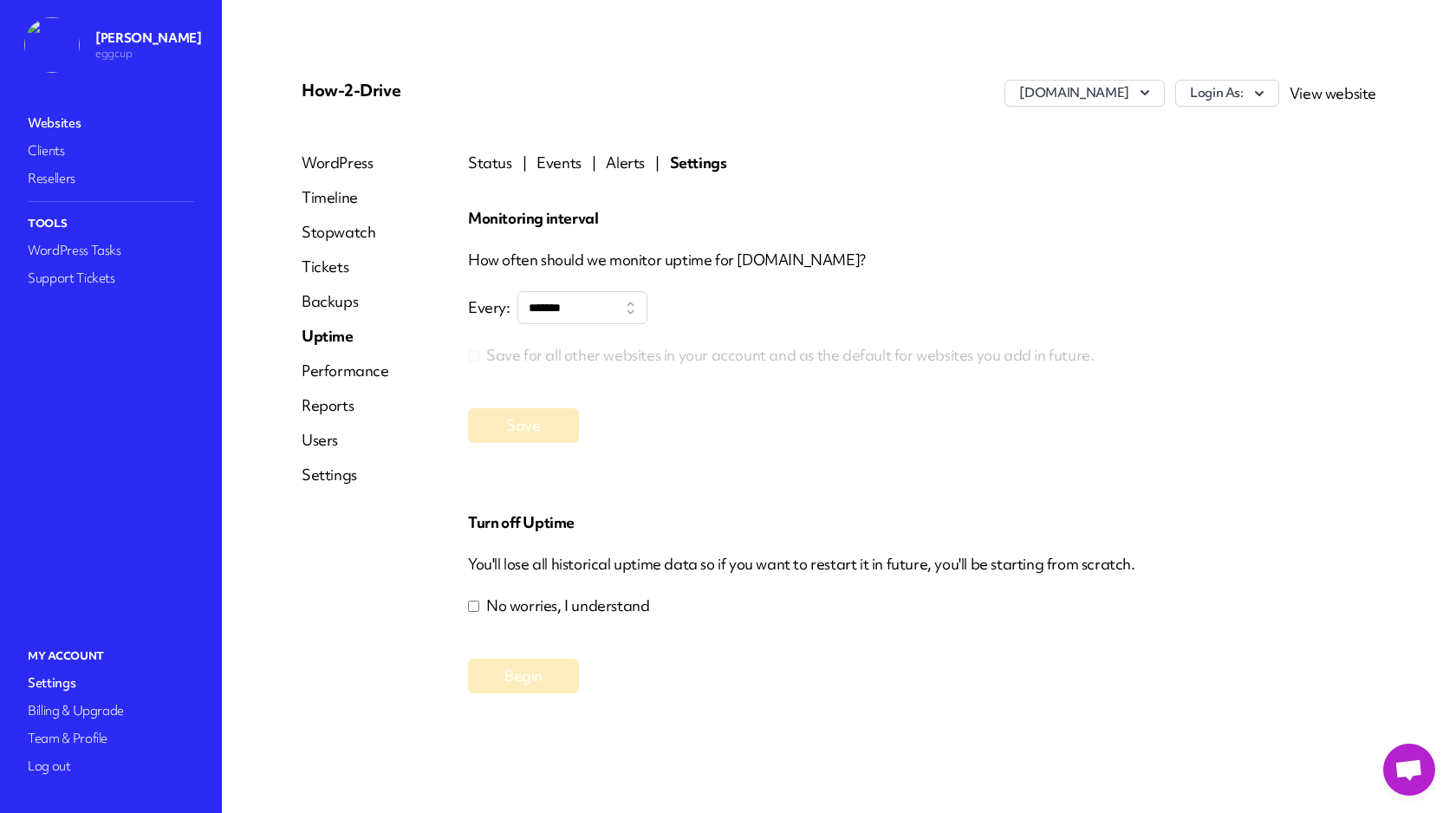
click at [500, 157] on link "Status" at bounding box center [490, 162] width 44 height 21
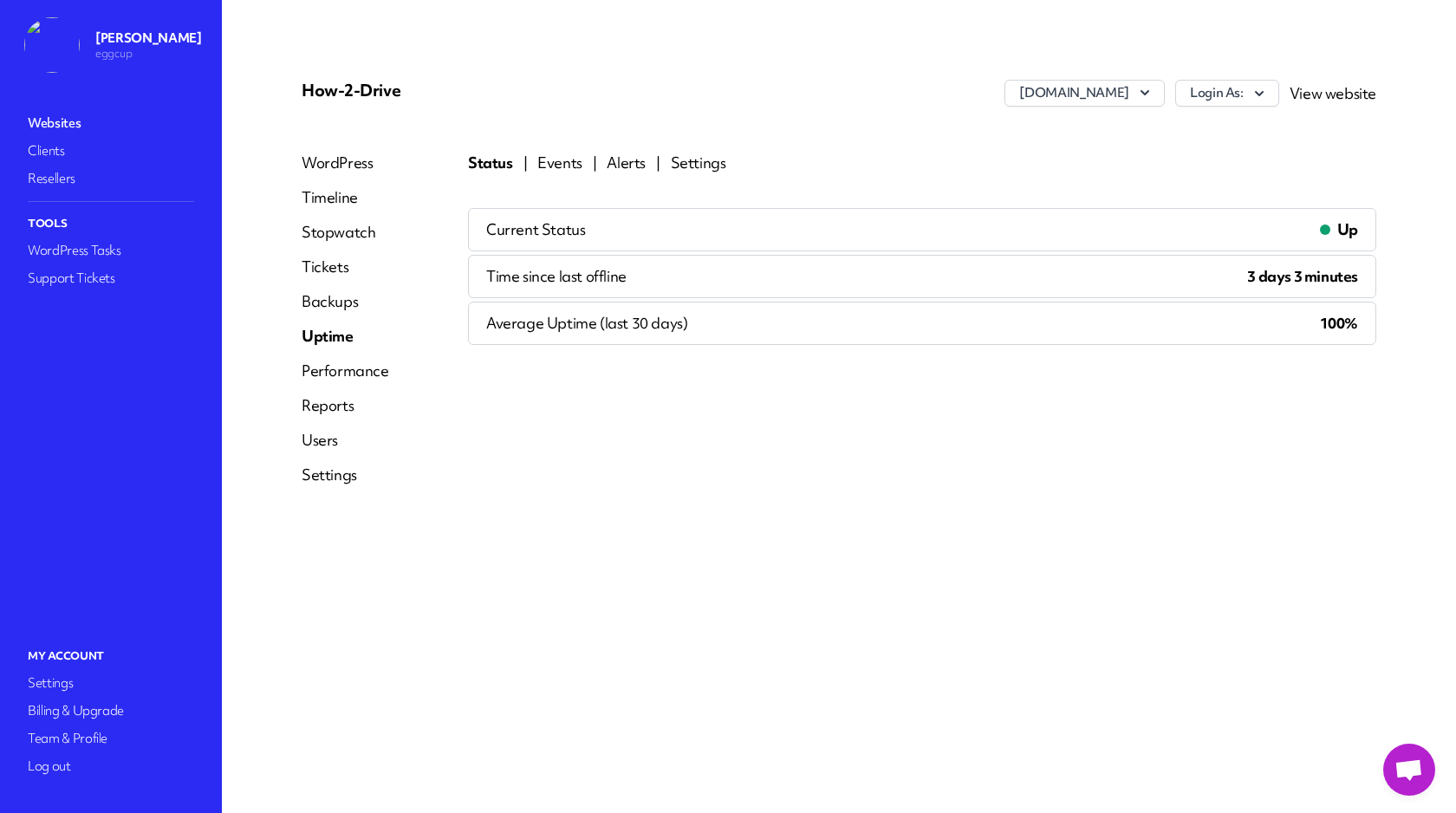
click at [324, 297] on link "Backups" at bounding box center [345, 301] width 88 height 21
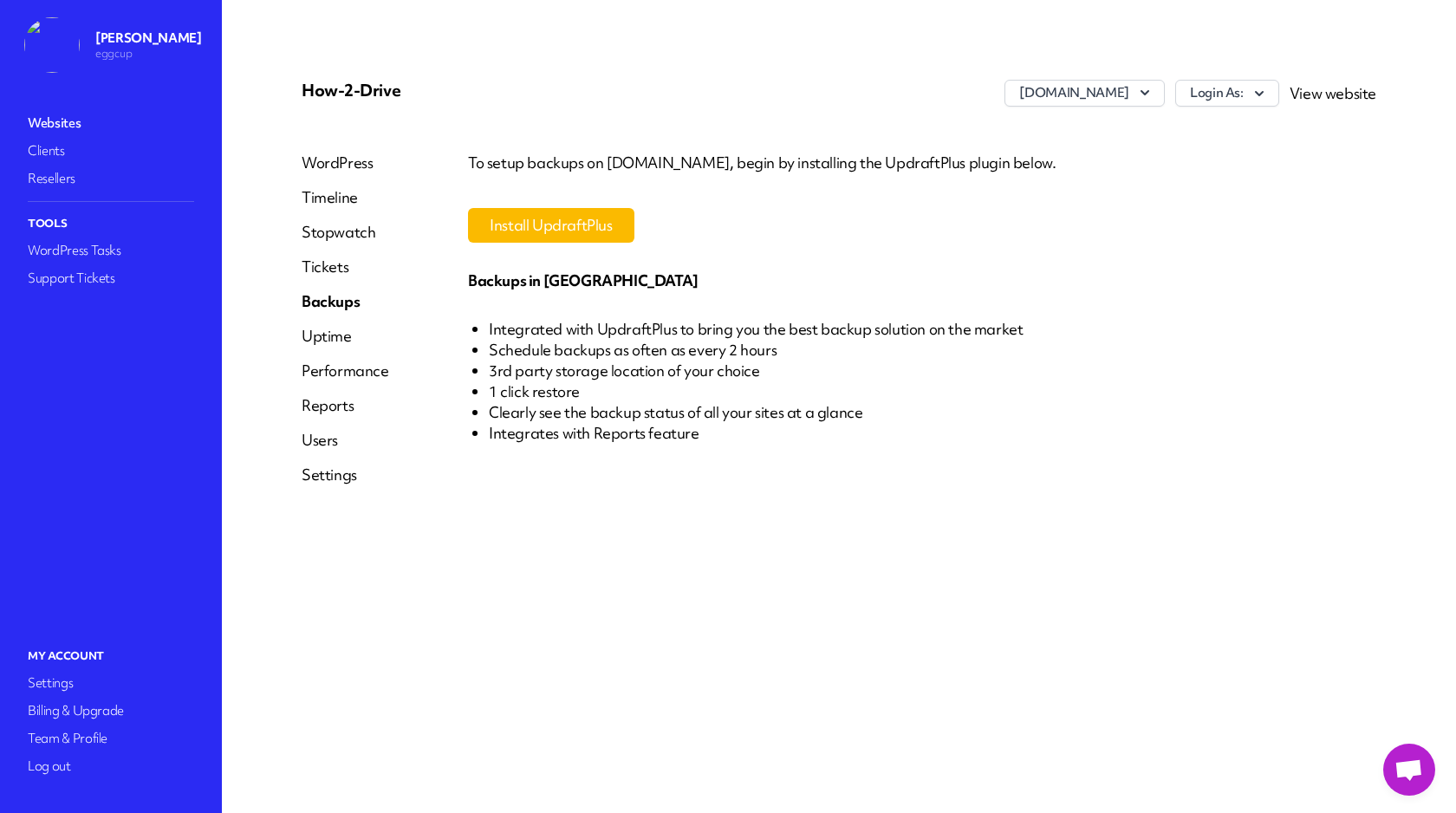
click at [327, 267] on link "Tickets" at bounding box center [345, 266] width 88 height 21
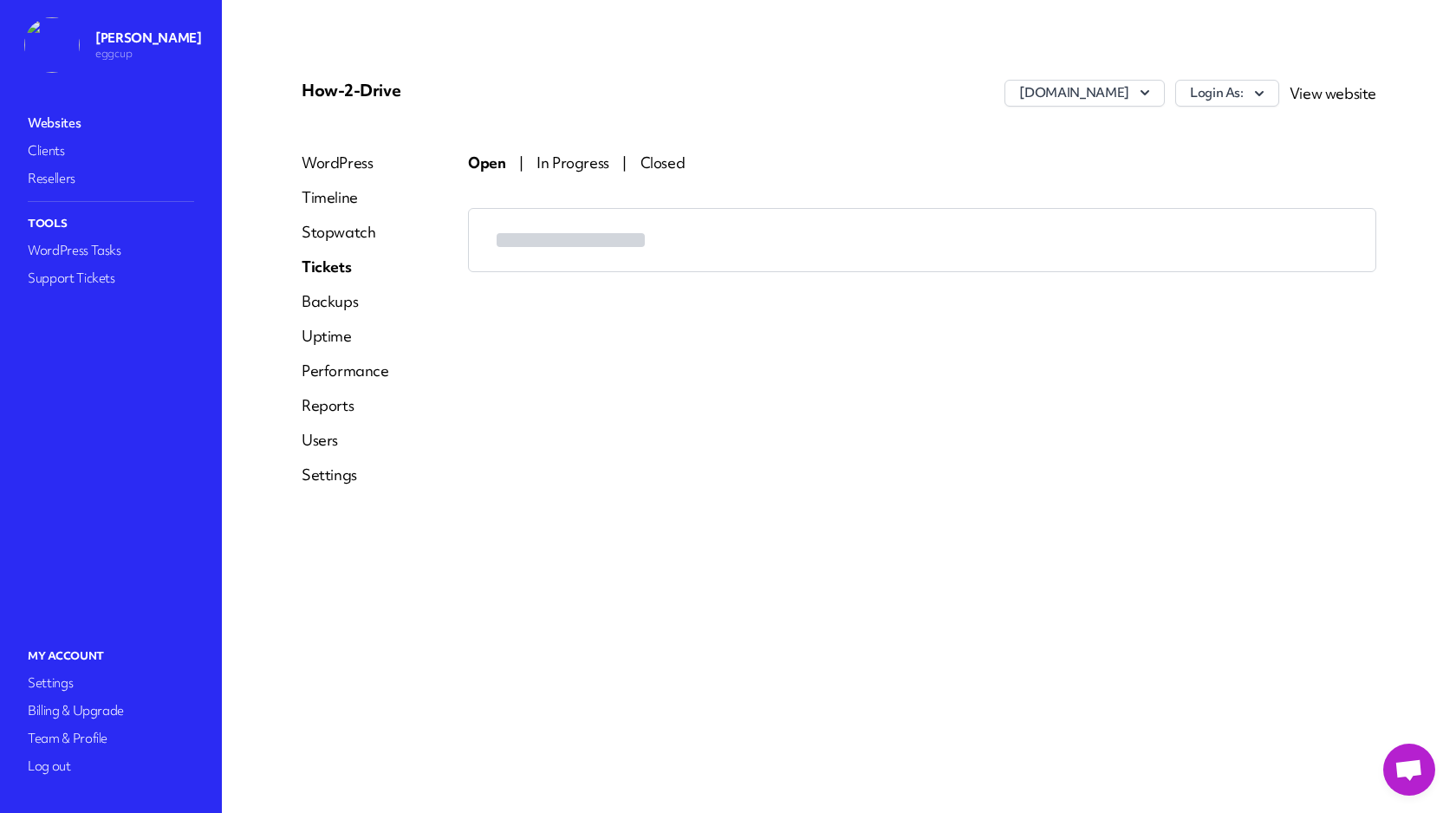
click at [331, 195] on link "Timeline" at bounding box center [345, 198] width 88 height 21
select select "******"
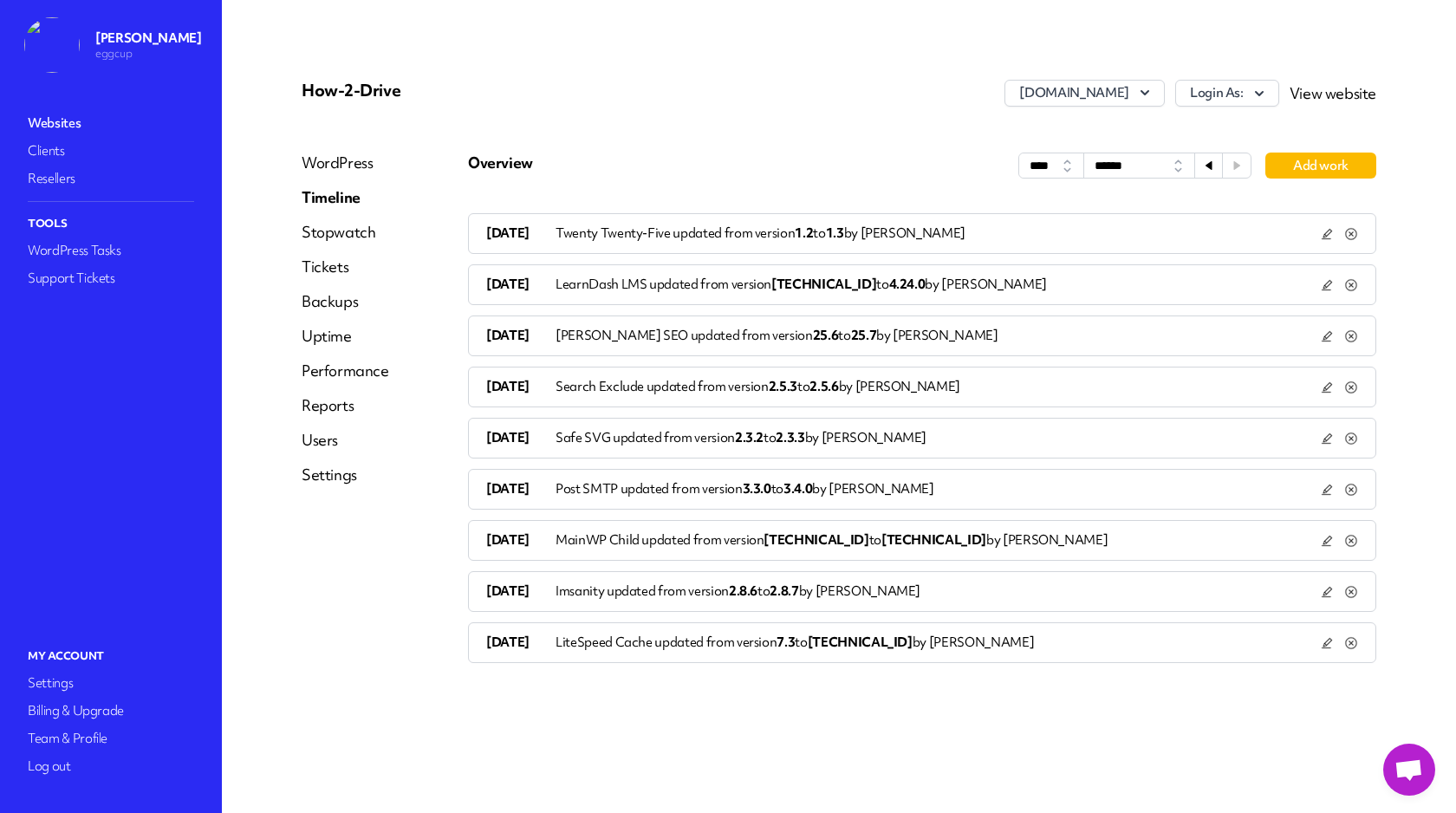
click at [57, 121] on link "Websites" at bounding box center [111, 122] width 173 height 24
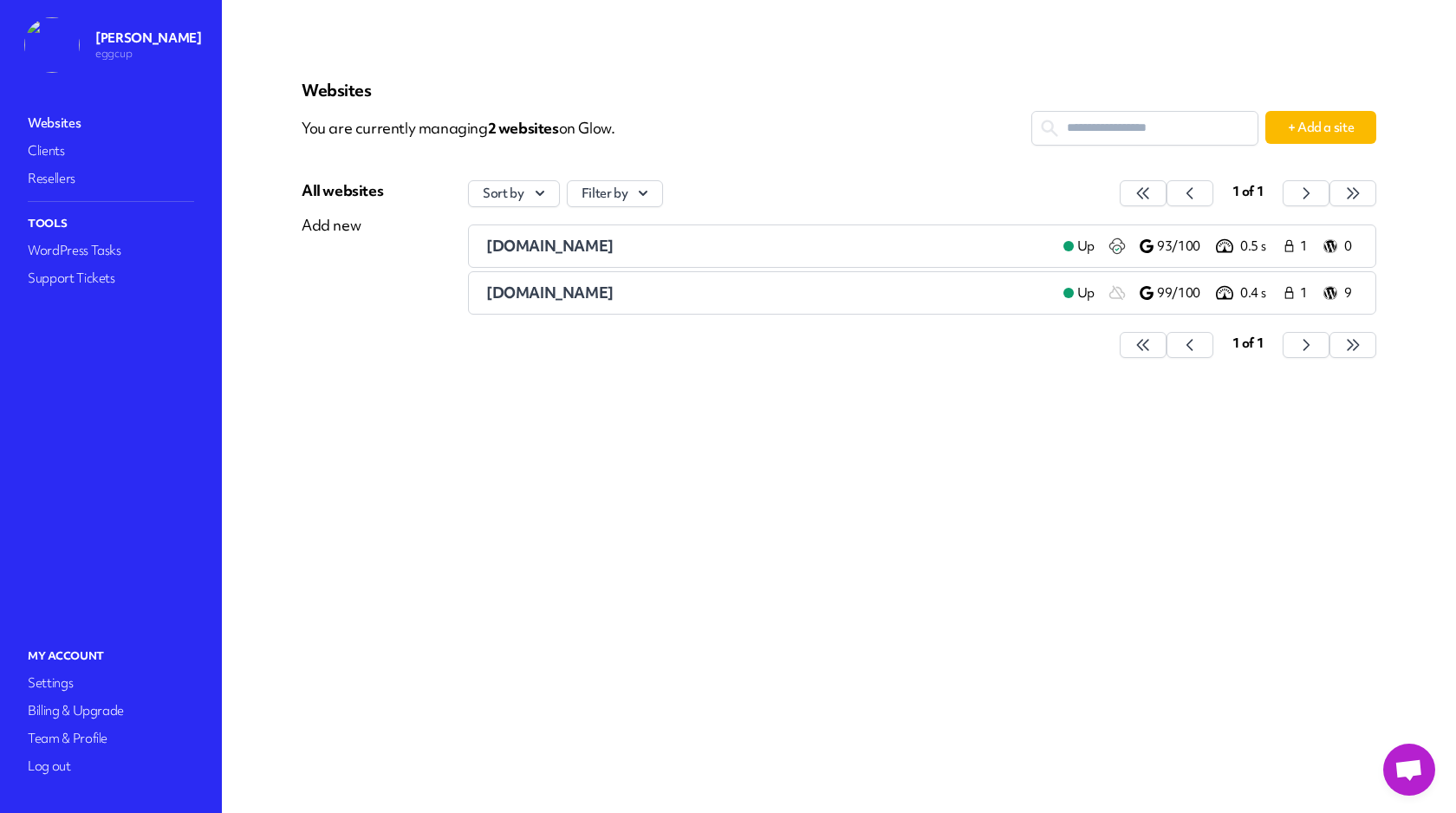
click at [694, 250] on div "[DOMAIN_NAME]" at bounding box center [768, 246] width 564 height 21
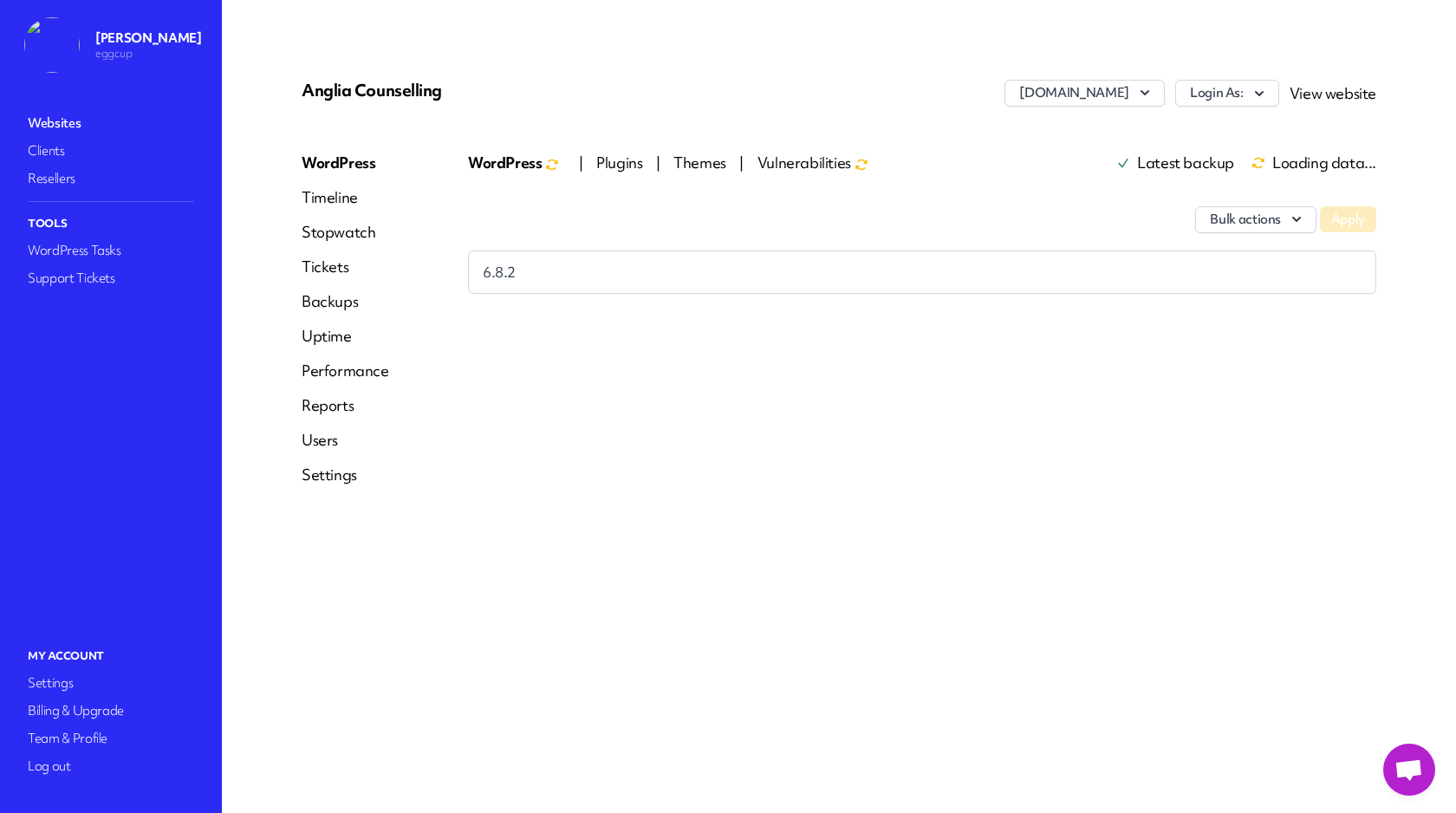
click at [596, 169] on div "WordPress | Plugins | Themes | Vulnerabilities Latest backup Loading data..." at bounding box center [922, 163] width 908 height 23
click at [610, 165] on span "Plugins" at bounding box center [621, 162] width 50 height 20
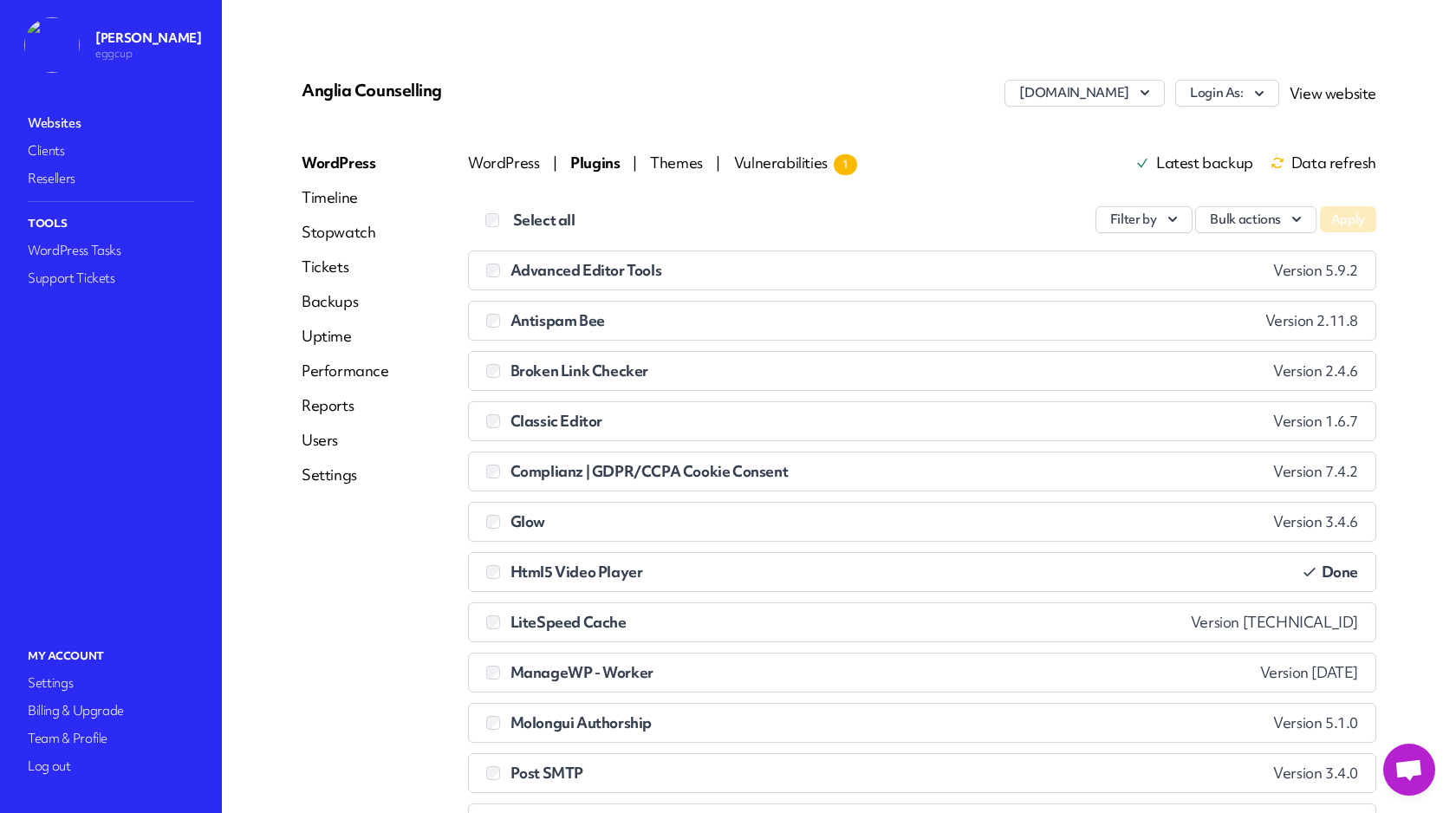
click at [514, 159] on span "WordPress" at bounding box center [505, 162] width 74 height 20
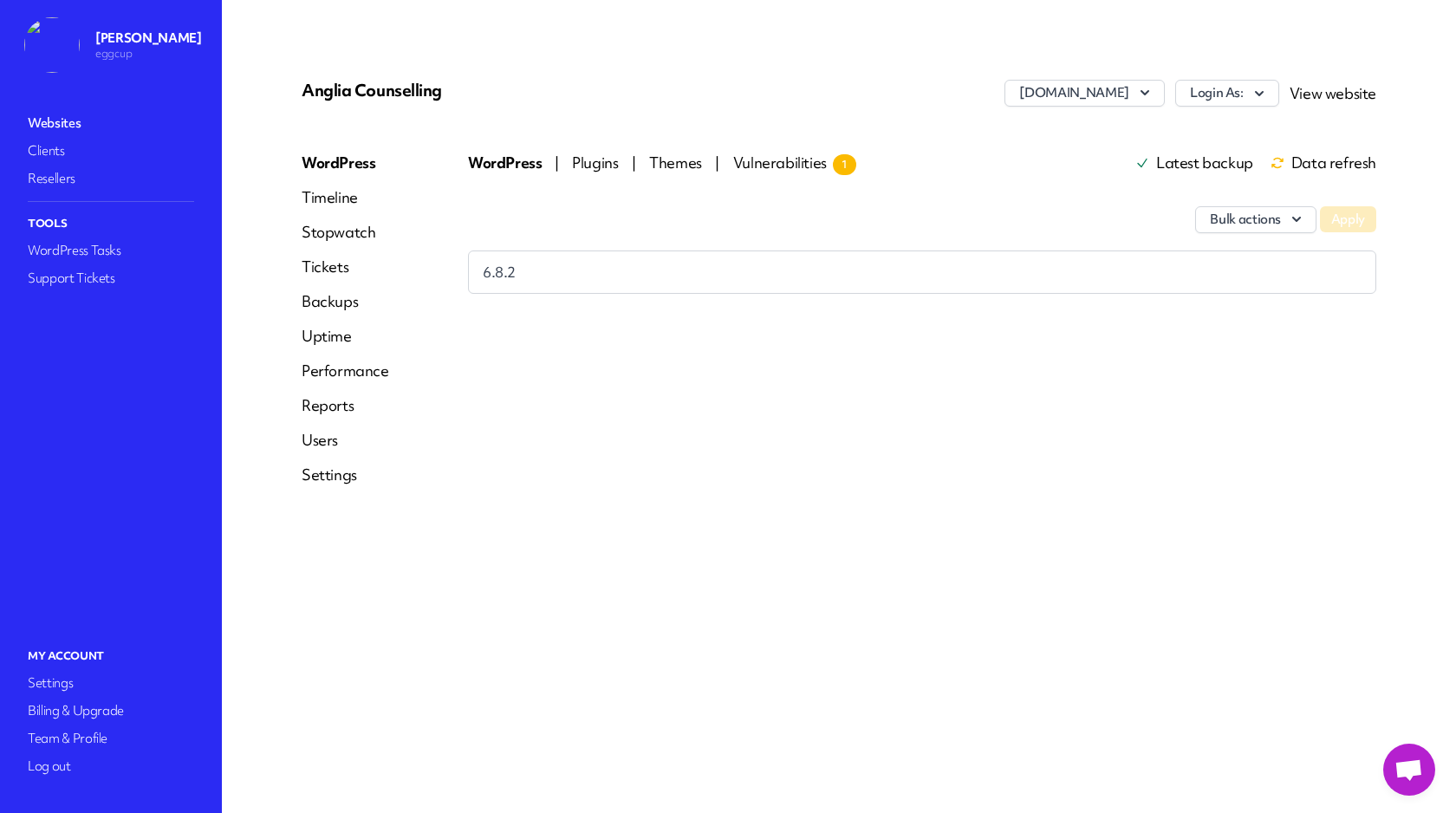
click at [335, 333] on link "Uptime" at bounding box center [345, 336] width 88 height 21
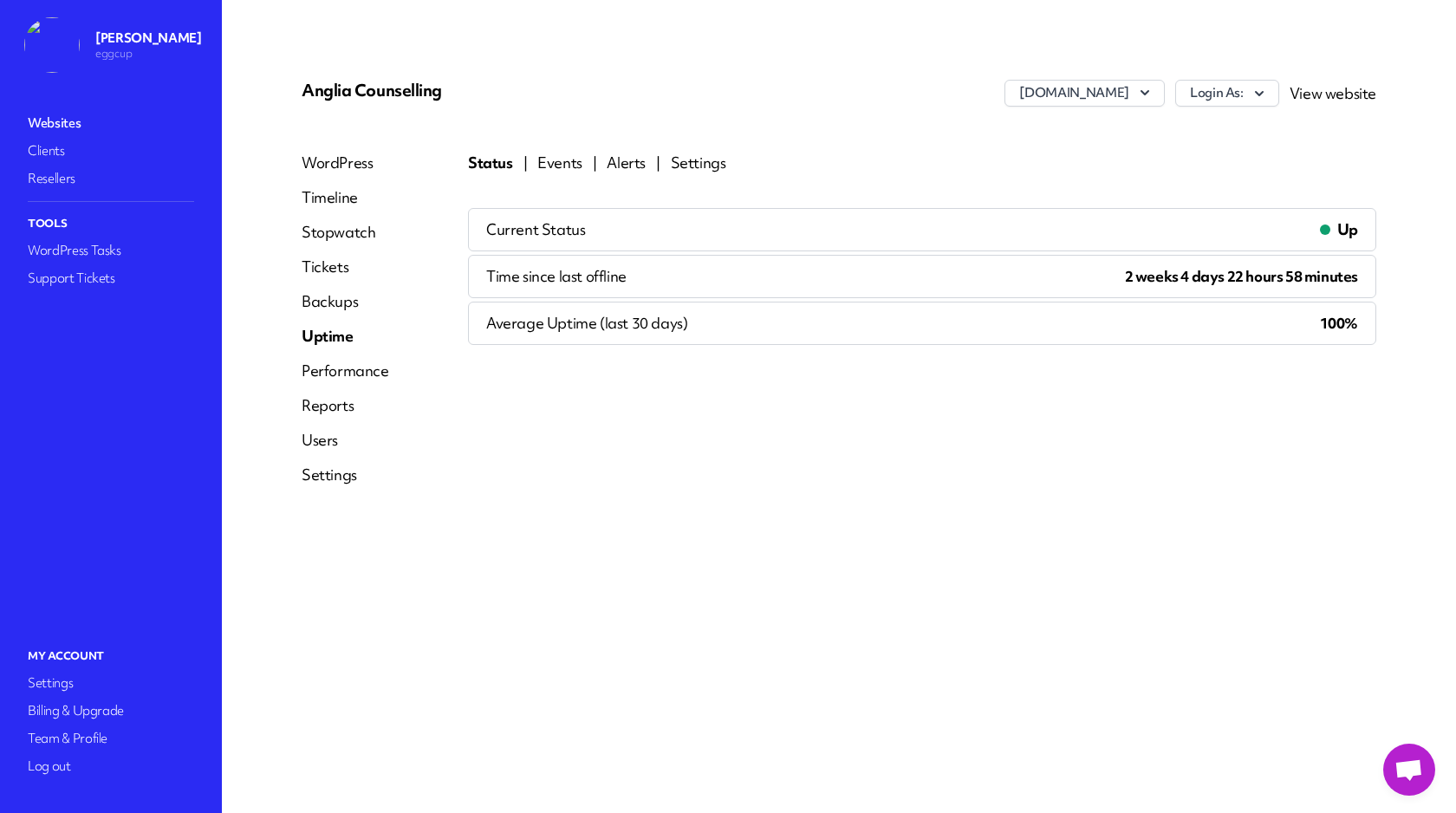
click at [555, 162] on link "Events" at bounding box center [560, 162] width 45 height 21
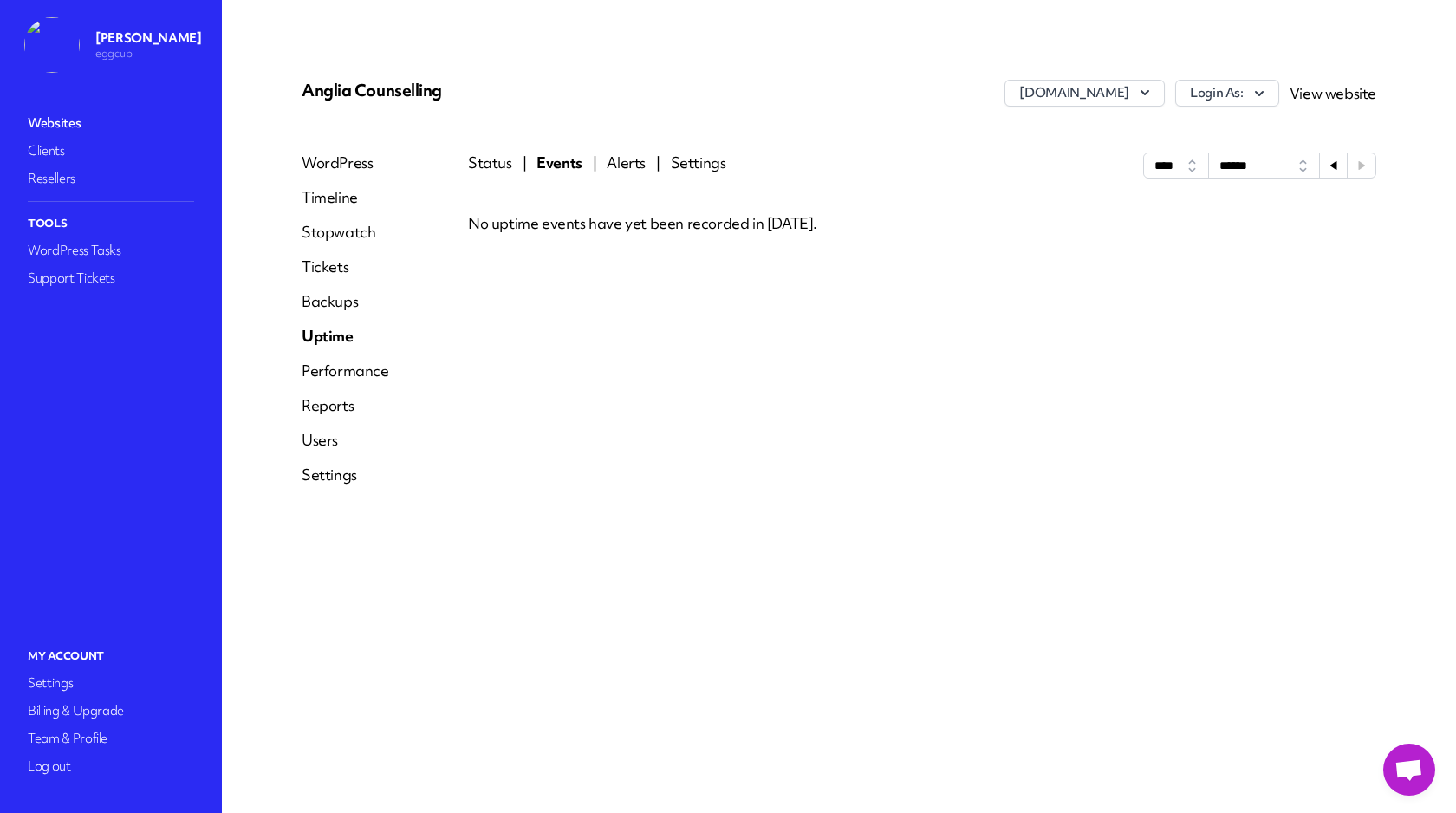
click at [1333, 165] on icon at bounding box center [1334, 166] width 6 height 9
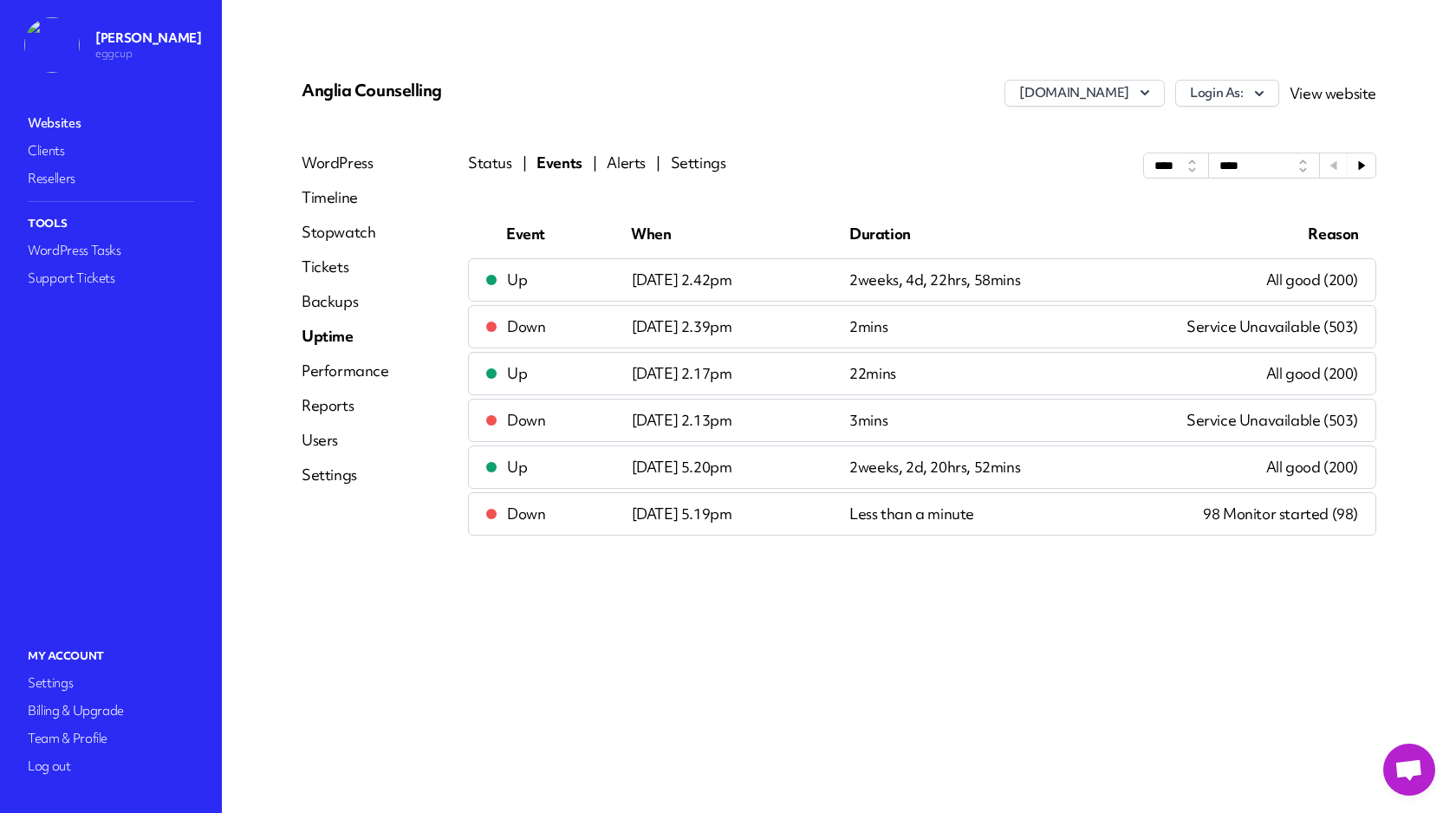
click at [1361, 165] on icon at bounding box center [1362, 166] width 6 height 9
select select "******"
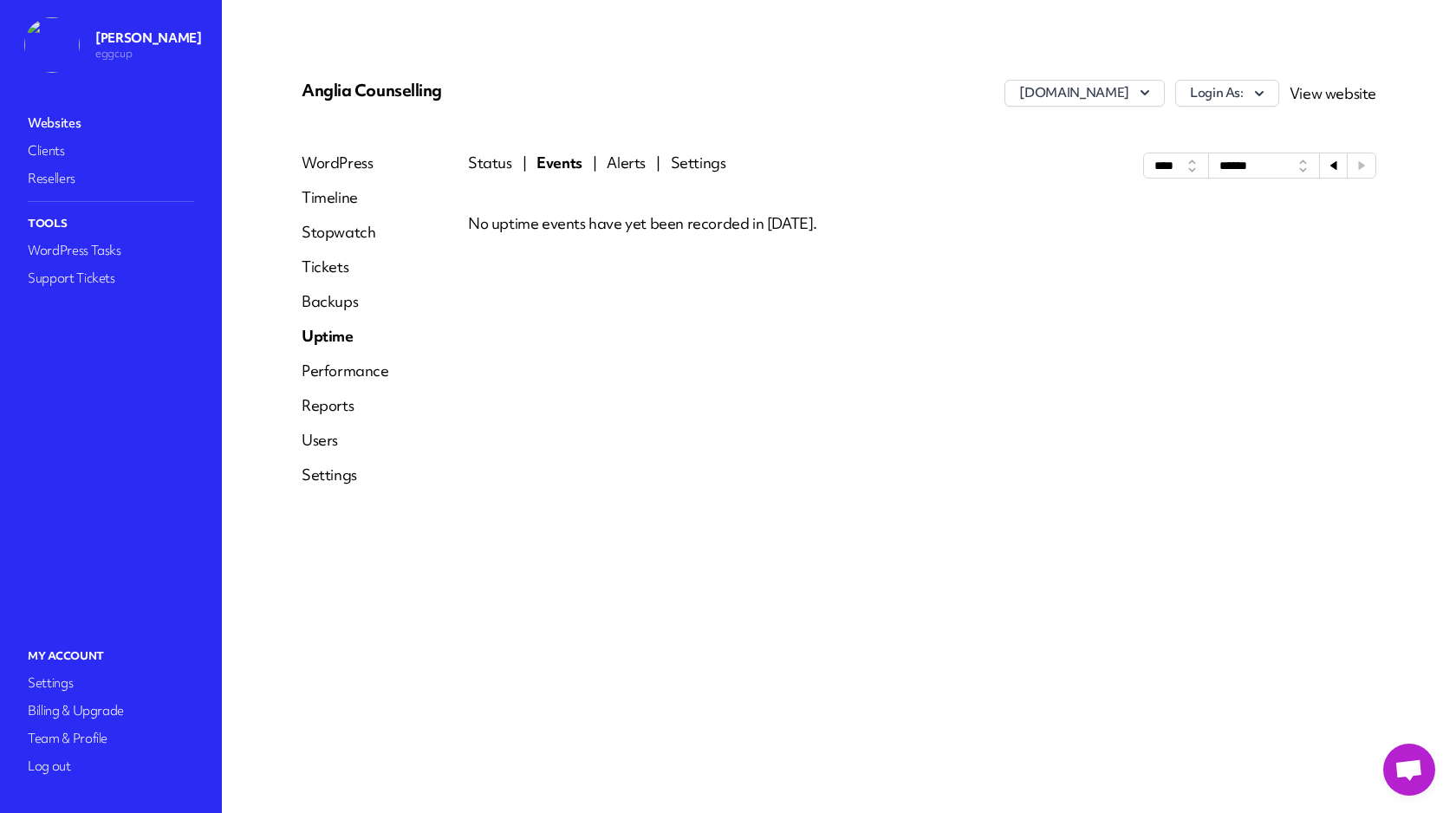
click at [339, 376] on link "Performance" at bounding box center [345, 371] width 88 height 21
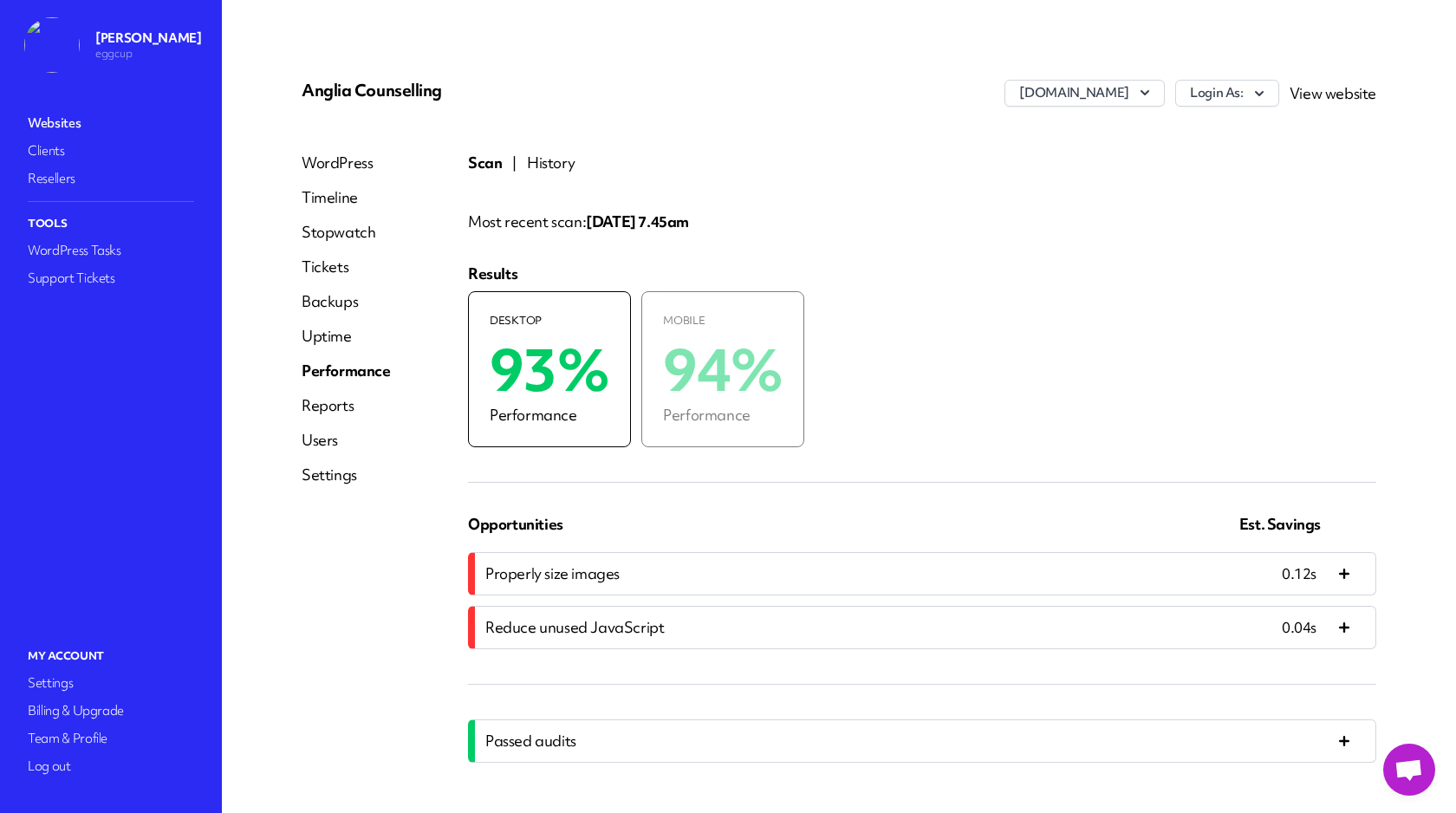
click at [66, 122] on link "Websites" at bounding box center [111, 122] width 173 height 24
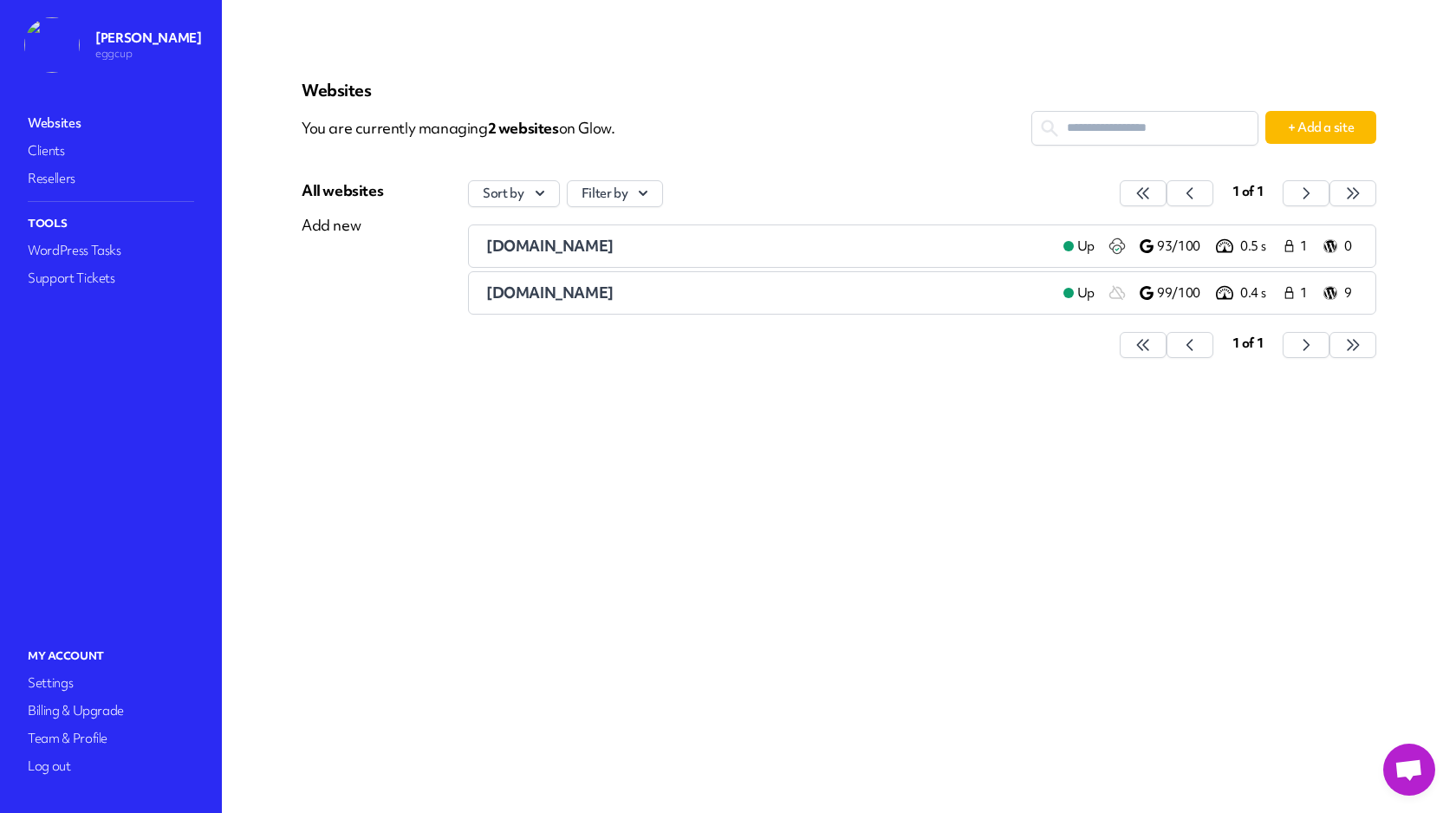
click at [1336, 292] on icon at bounding box center [1330, 293] width 14 height 14
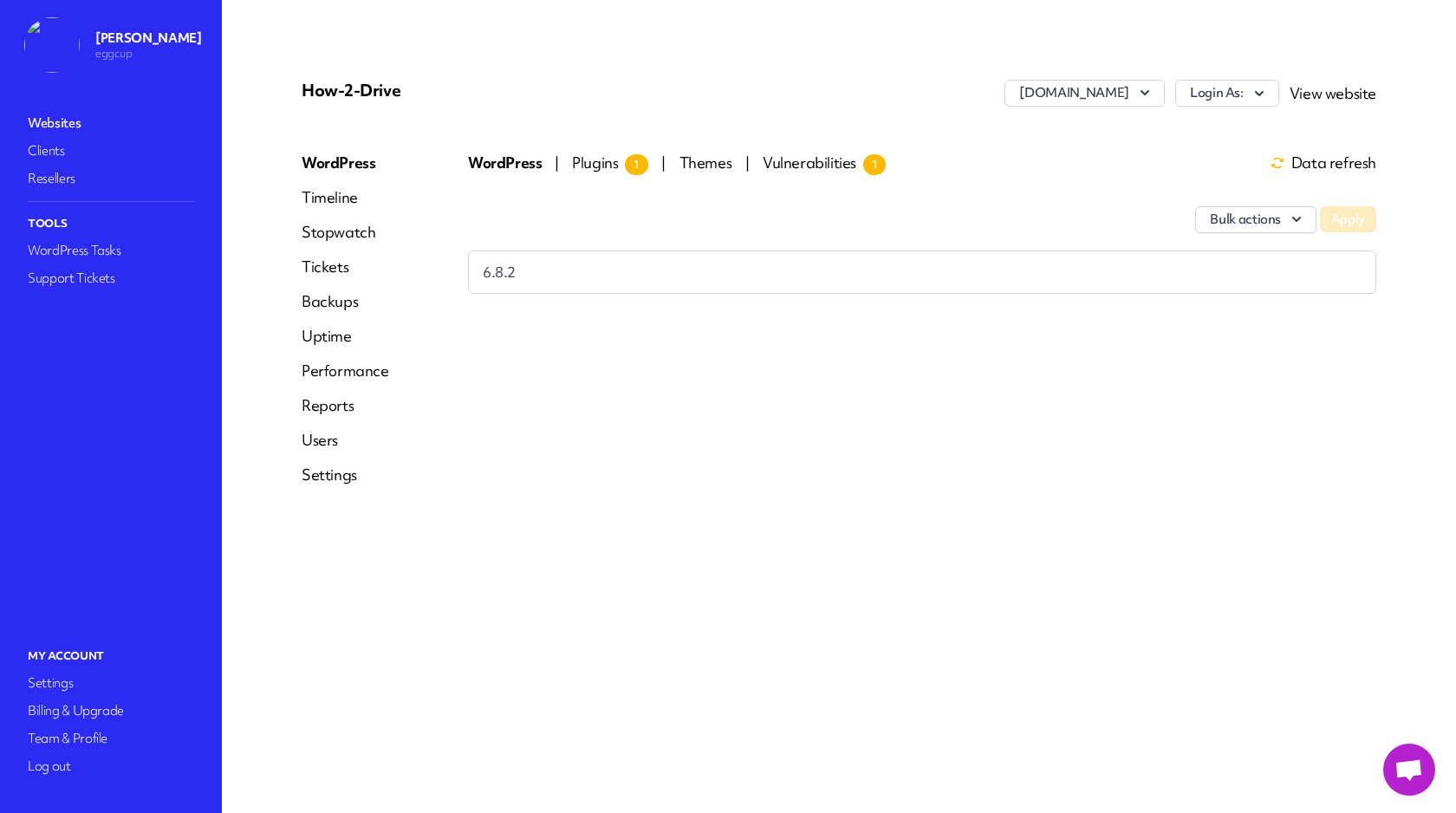
click at [602, 169] on span "Plugins 1" at bounding box center [610, 162] width 76 height 20
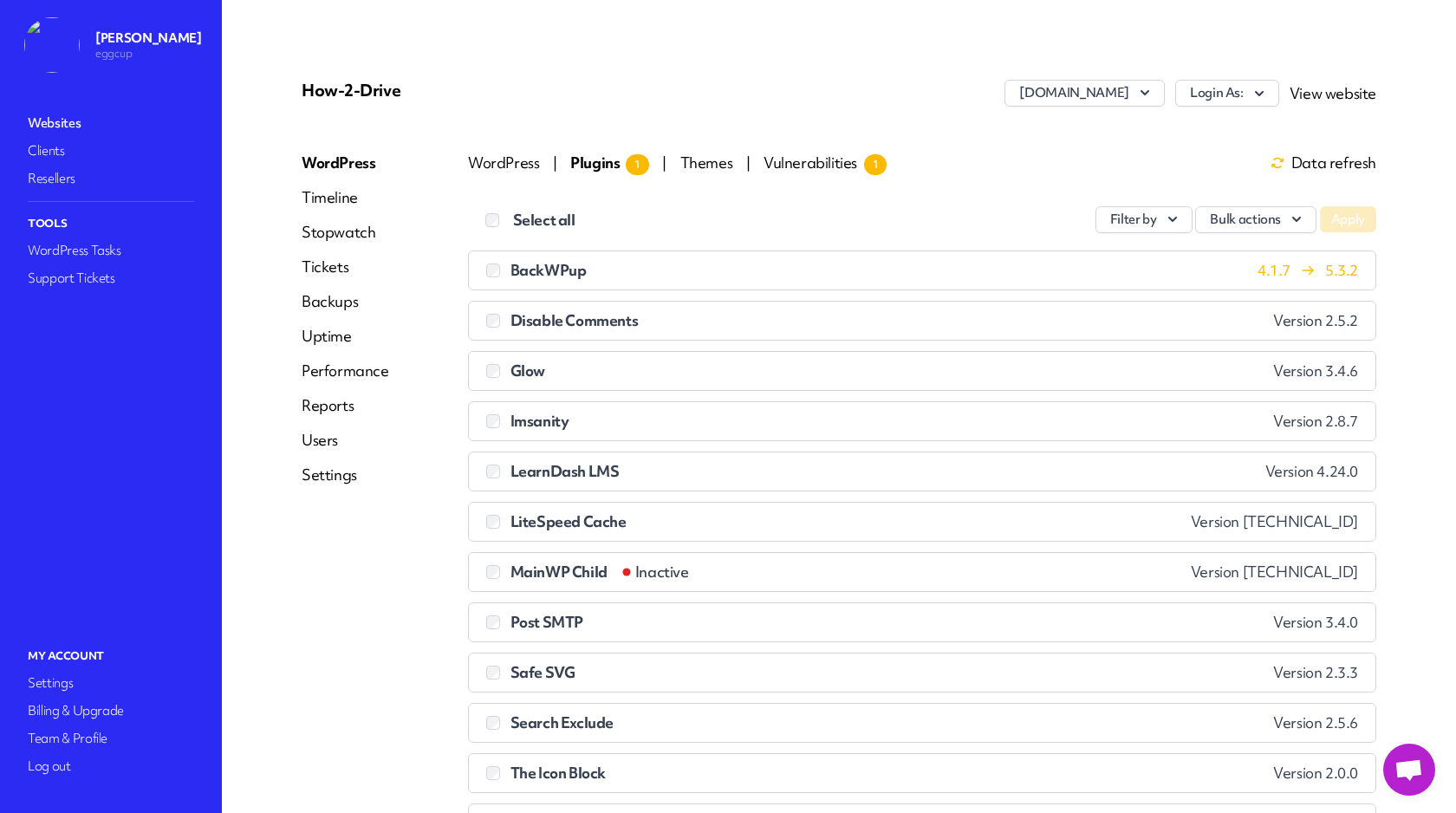
click at [50, 124] on link "Websites" at bounding box center [111, 122] width 173 height 24
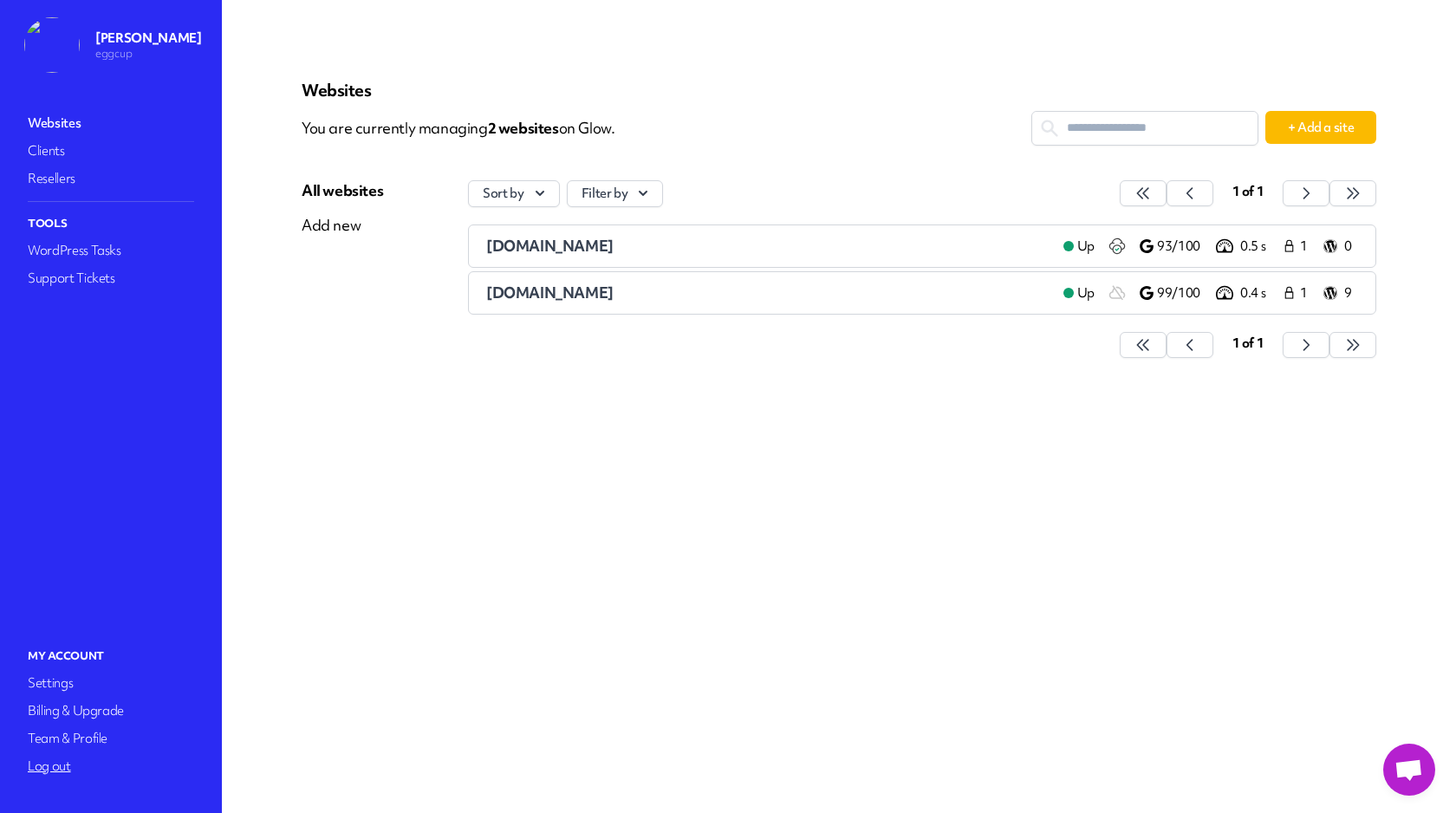
click at [44, 768] on link "Log out" at bounding box center [111, 766] width 173 height 24
